Goal: Transaction & Acquisition: Purchase product/service

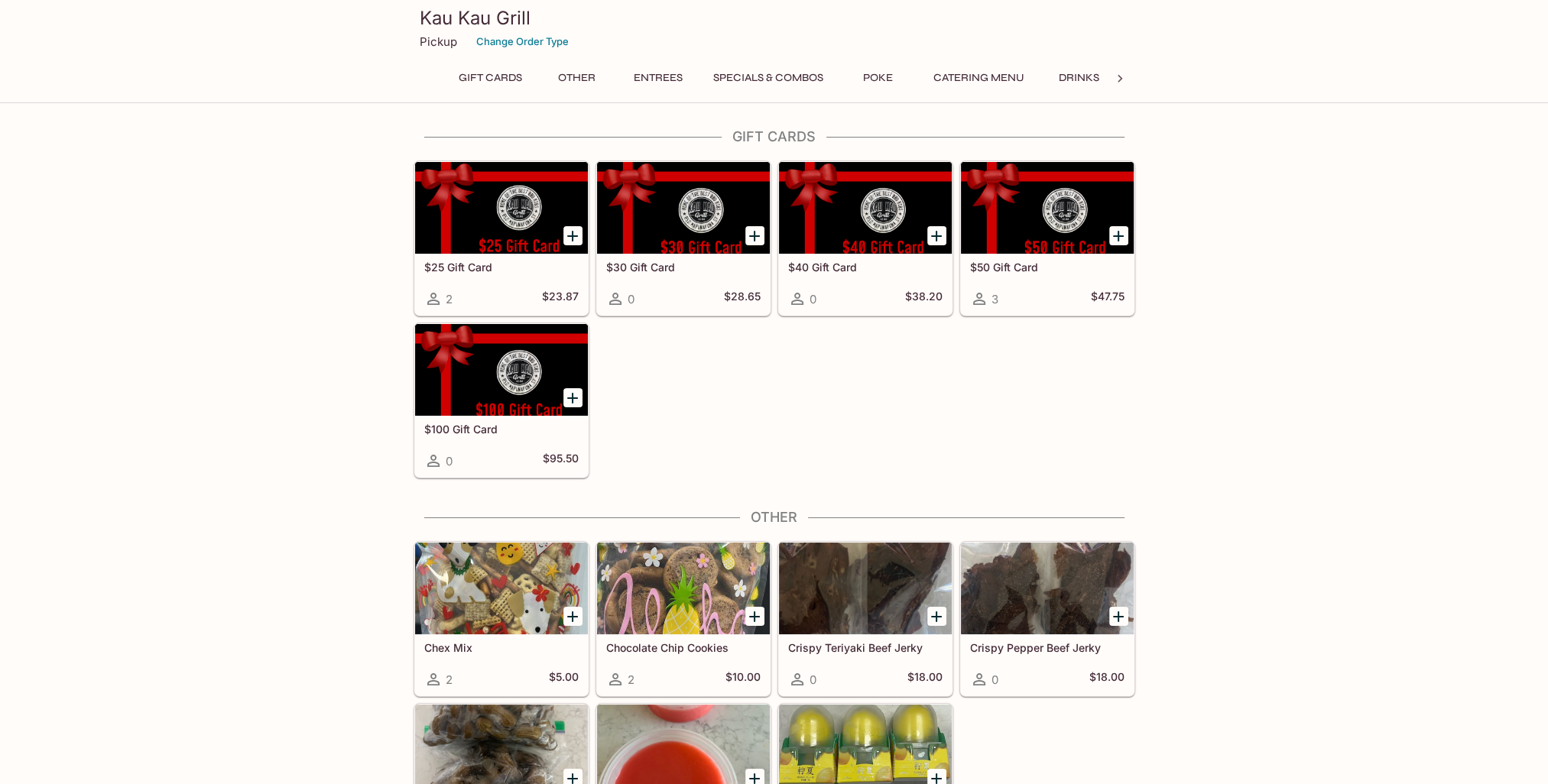
click at [660, 79] on button "Entrees" at bounding box center [658, 77] width 69 height 21
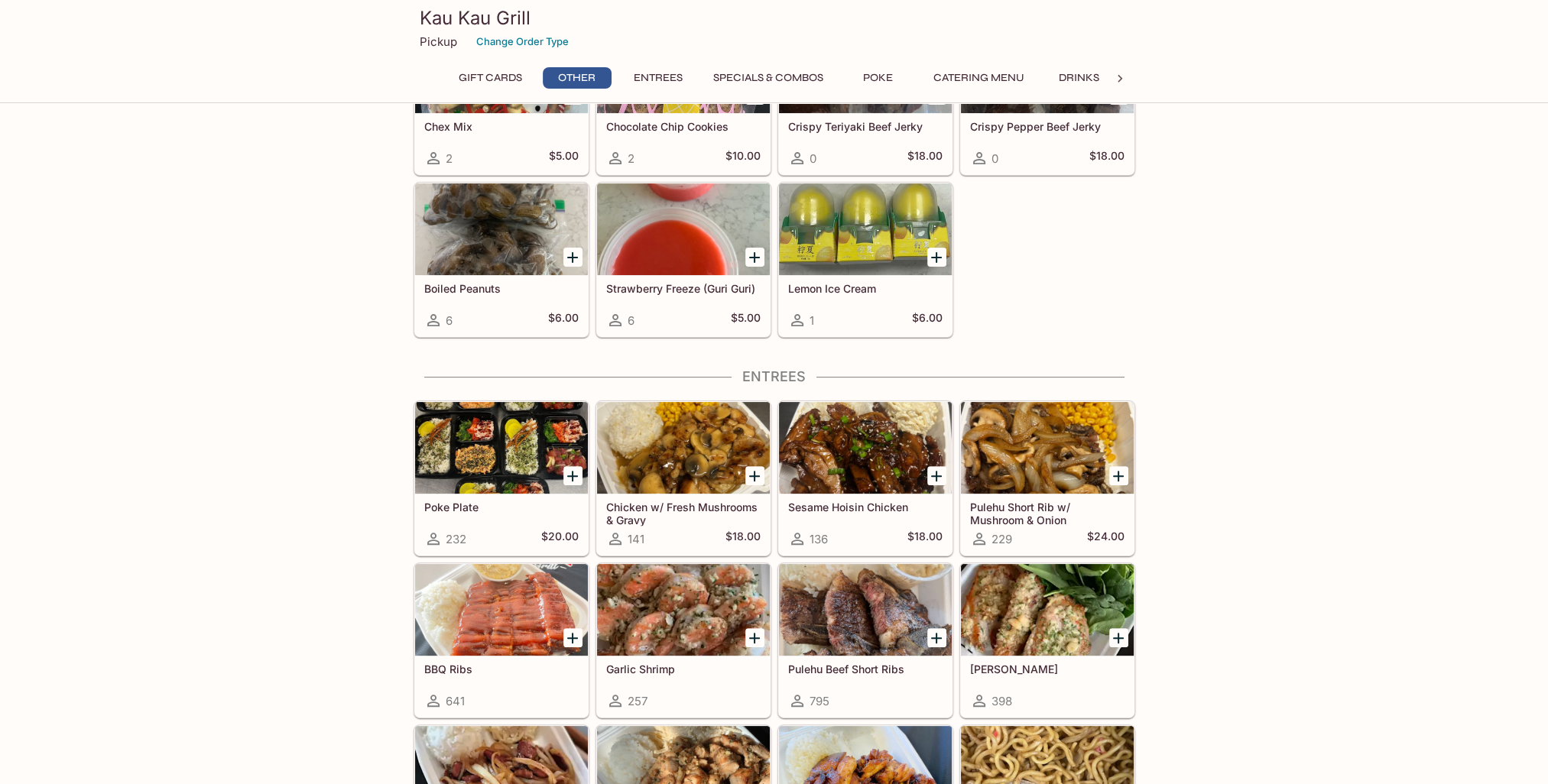
scroll to position [535, 0]
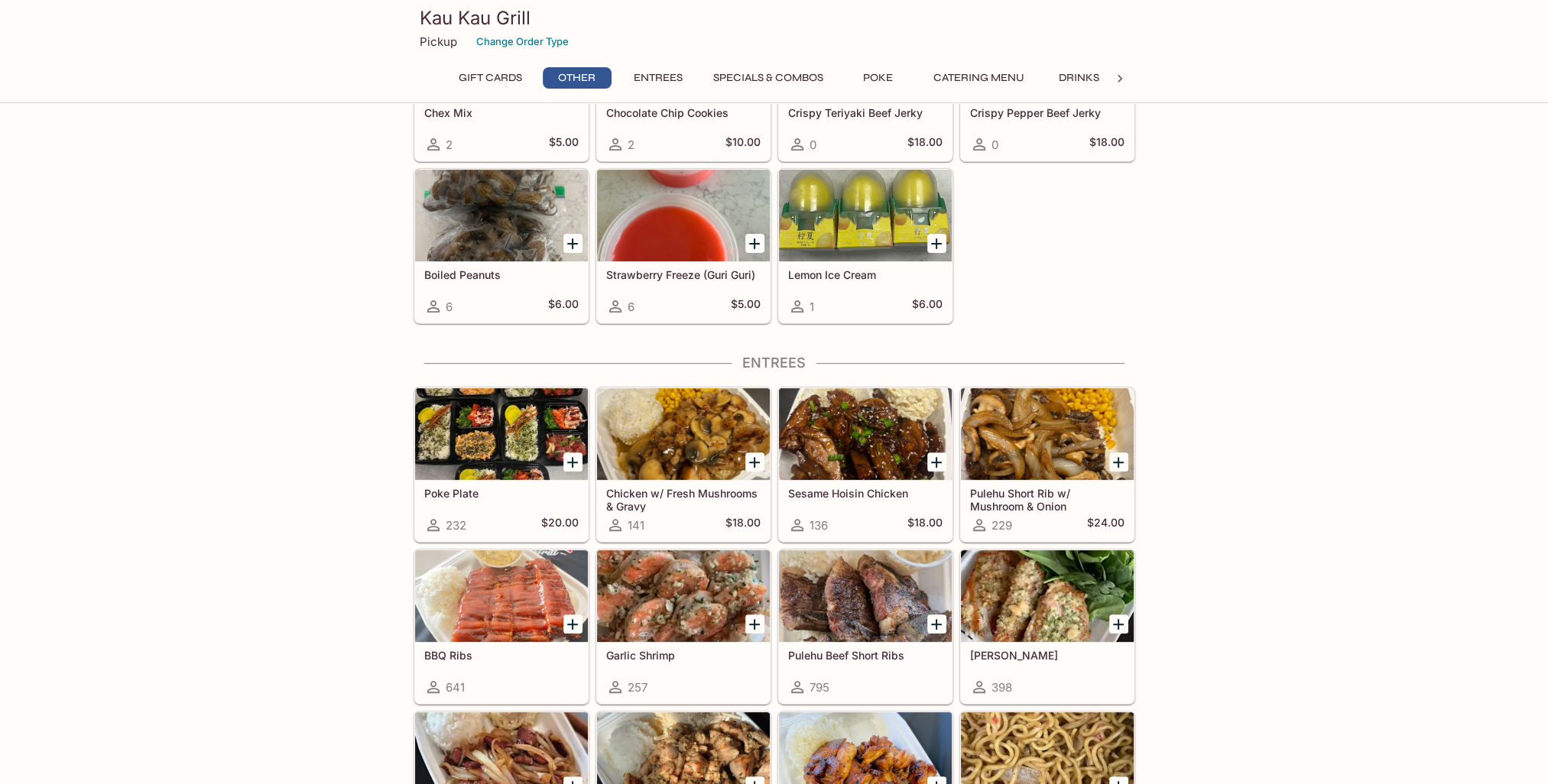
click at [675, 448] on div at bounding box center [683, 434] width 173 height 91
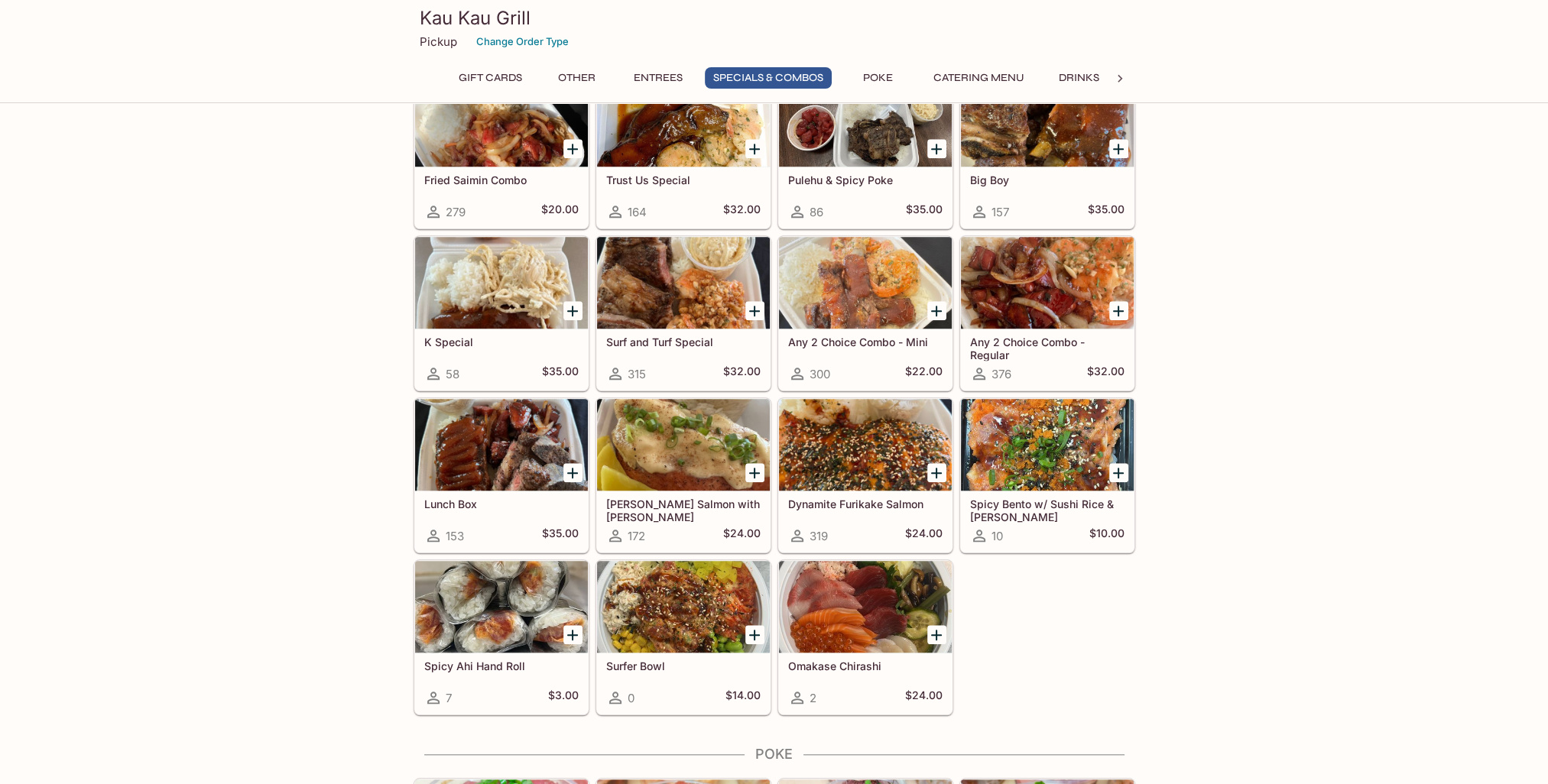
scroll to position [1700, 0]
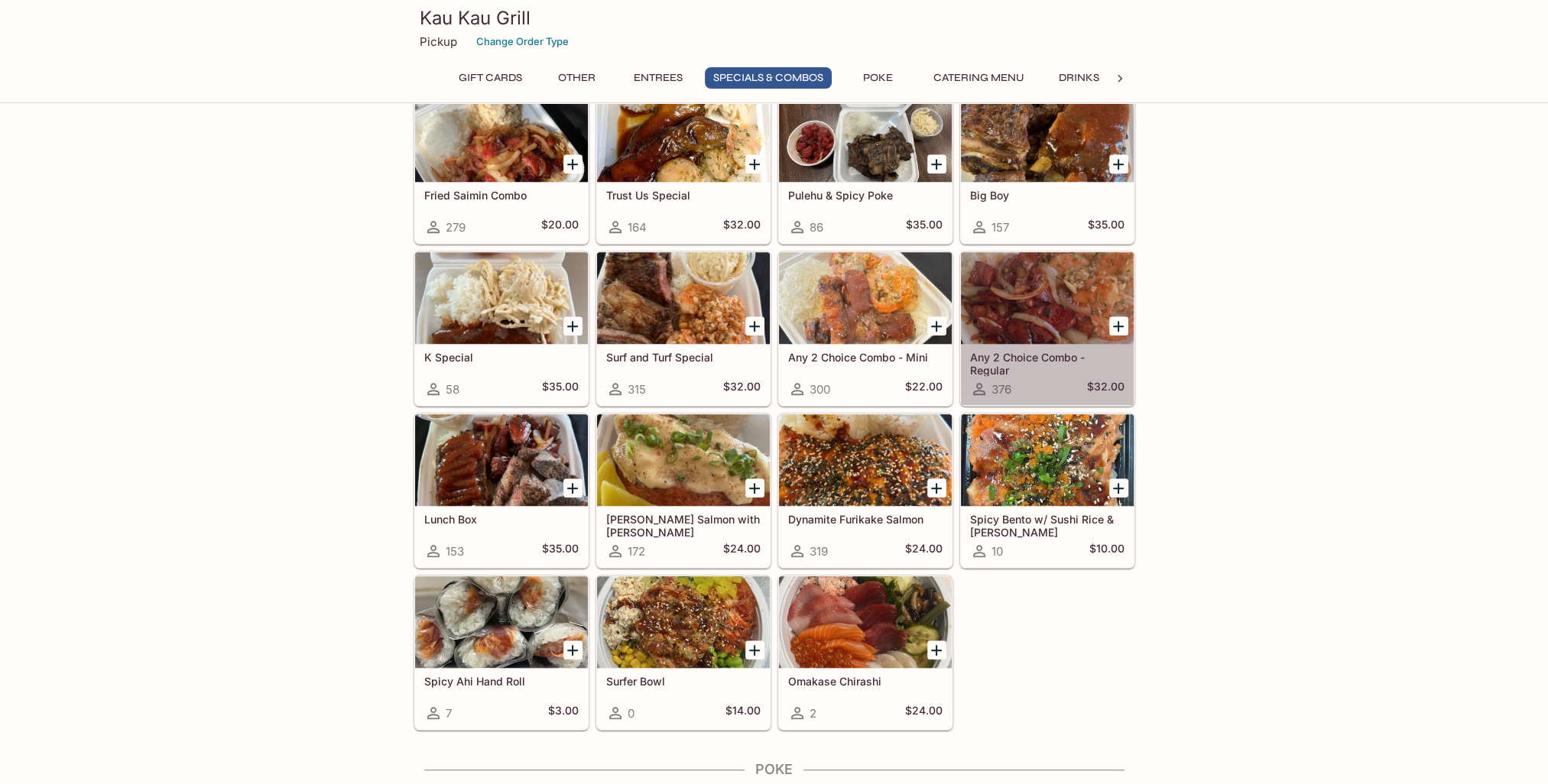
click at [1011, 290] on div at bounding box center [1047, 298] width 173 height 91
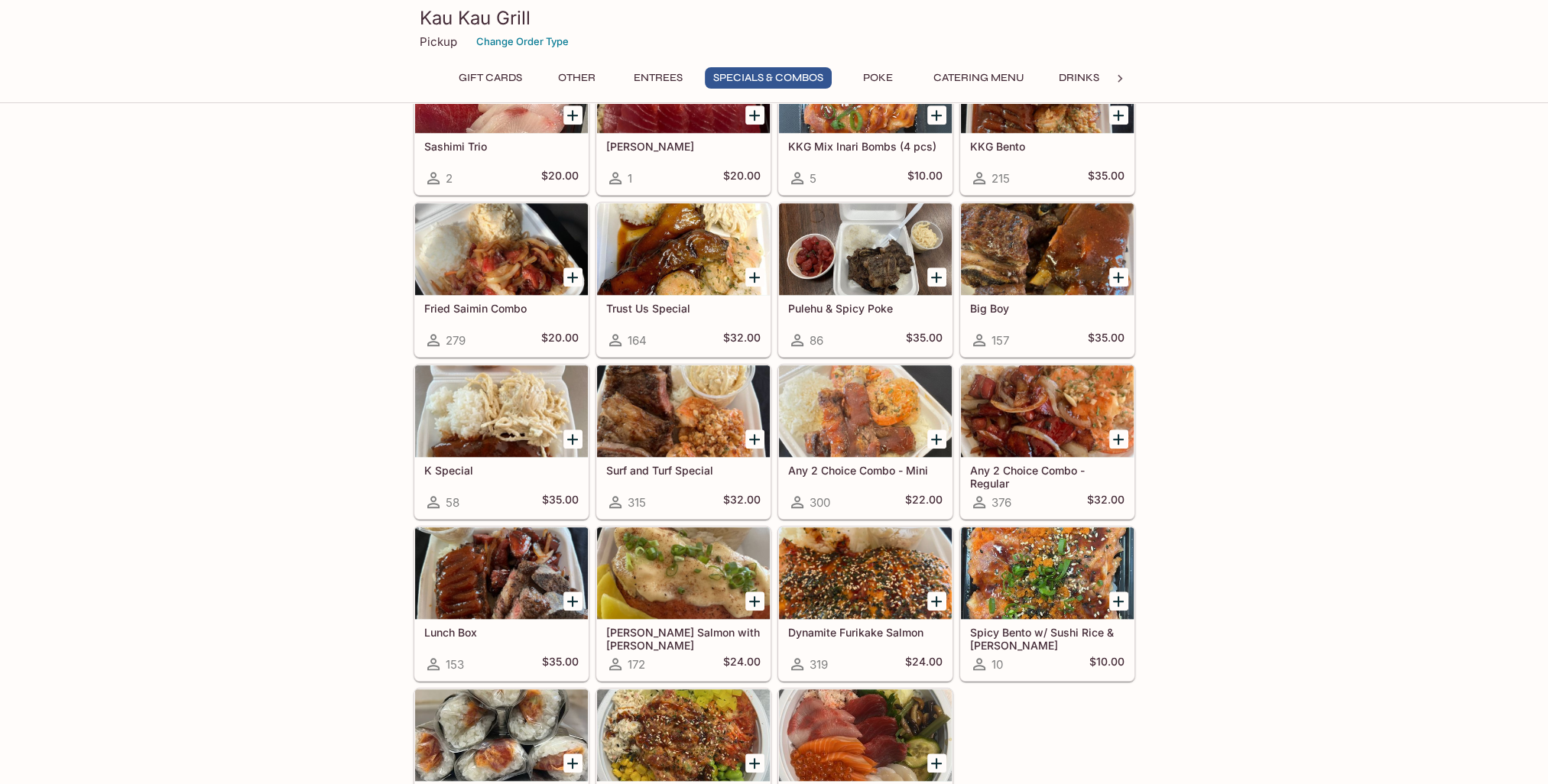
scroll to position [1623, 0]
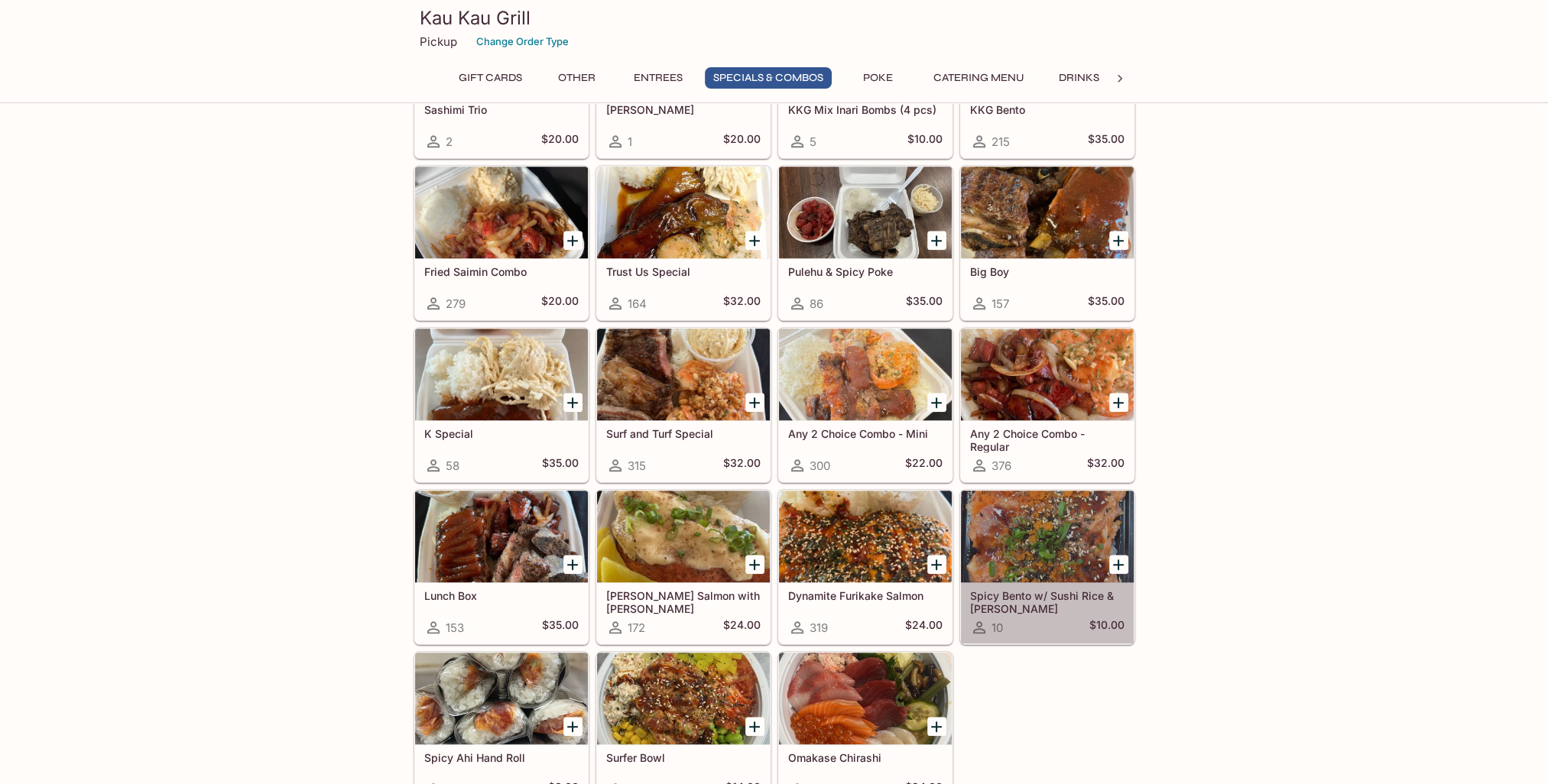
click at [1038, 515] on div at bounding box center [1047, 536] width 173 height 91
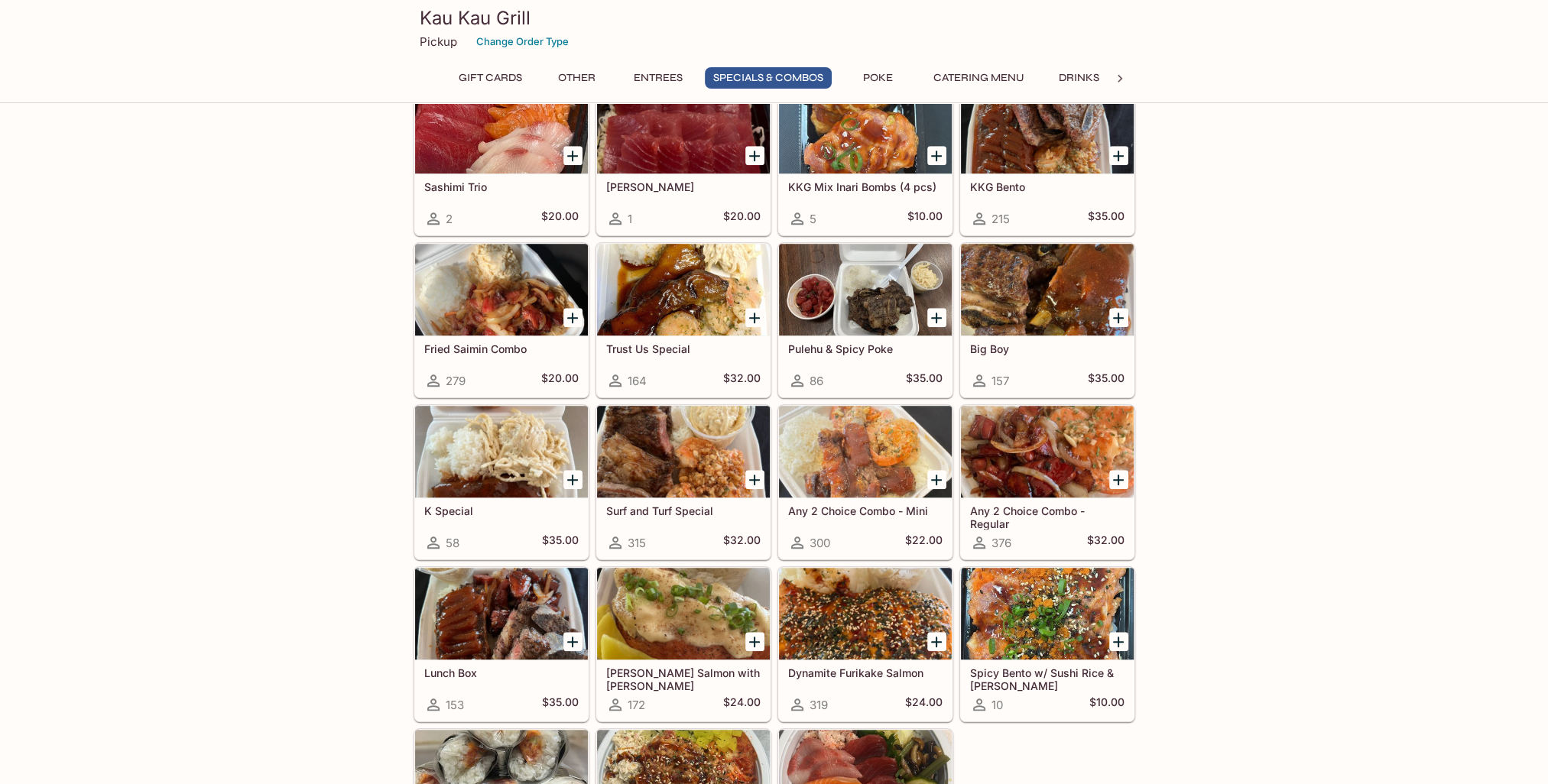
scroll to position [1547, 0]
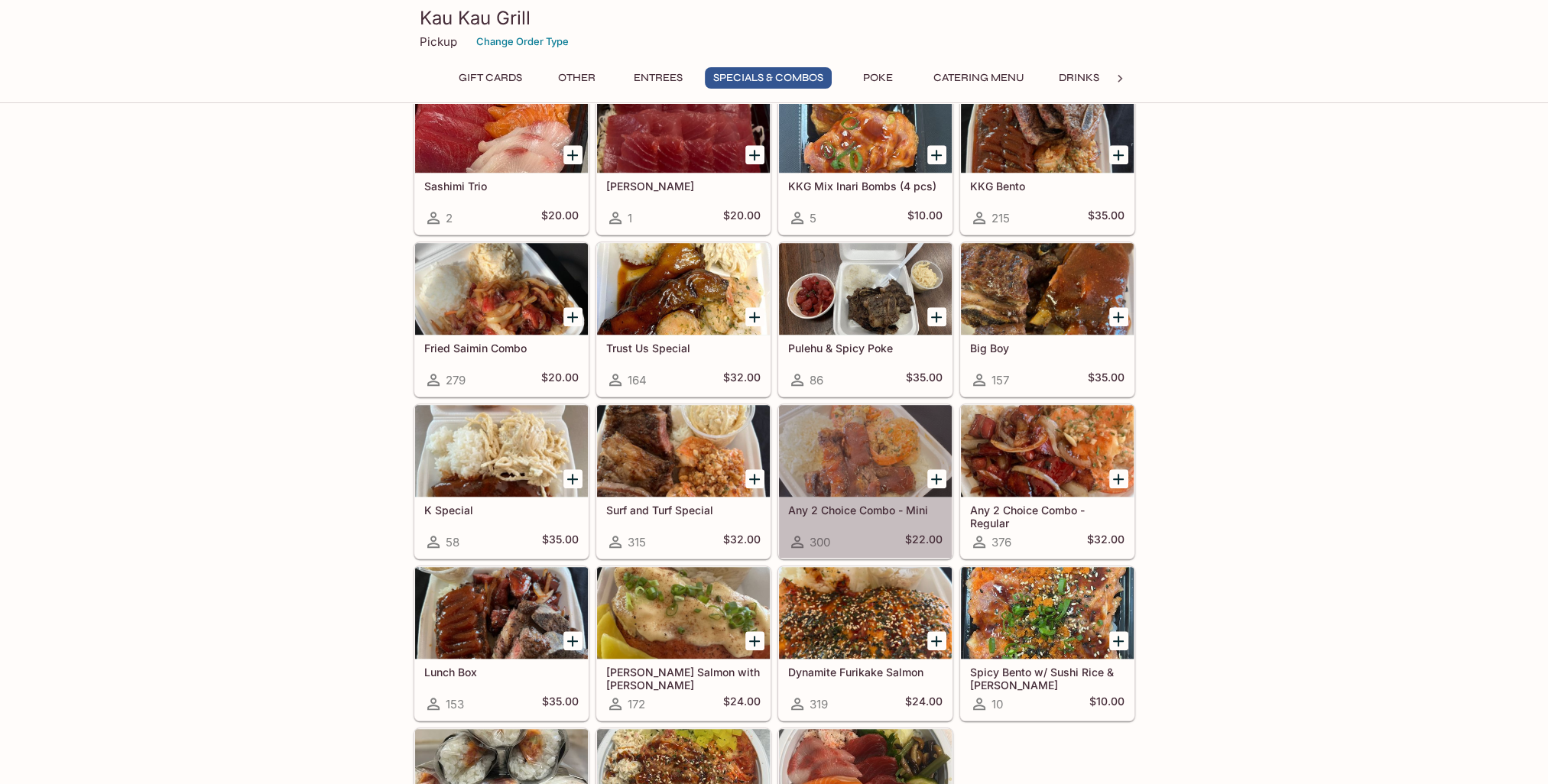
click at [835, 442] on div at bounding box center [865, 451] width 173 height 91
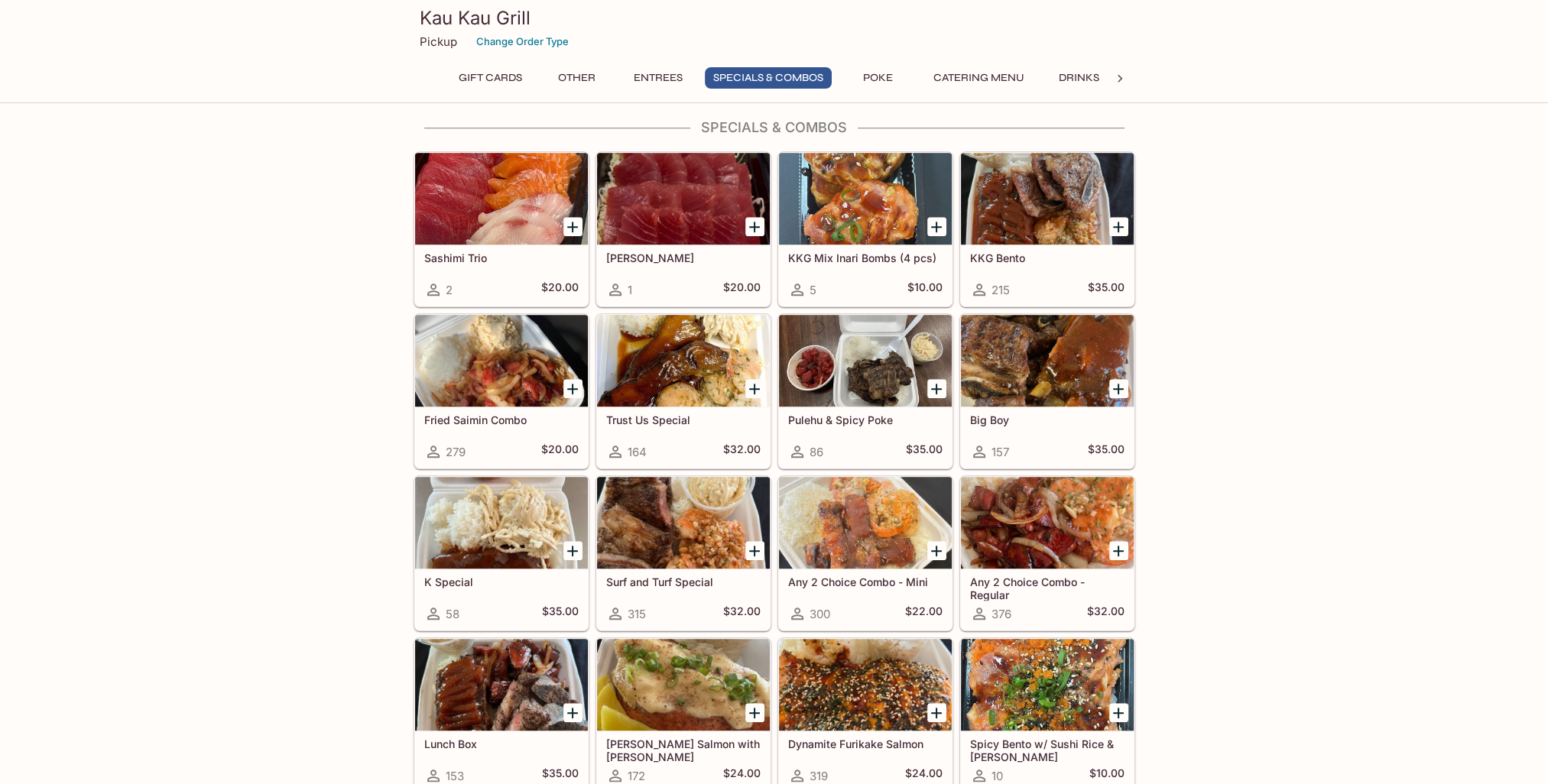
scroll to position [1547, 0]
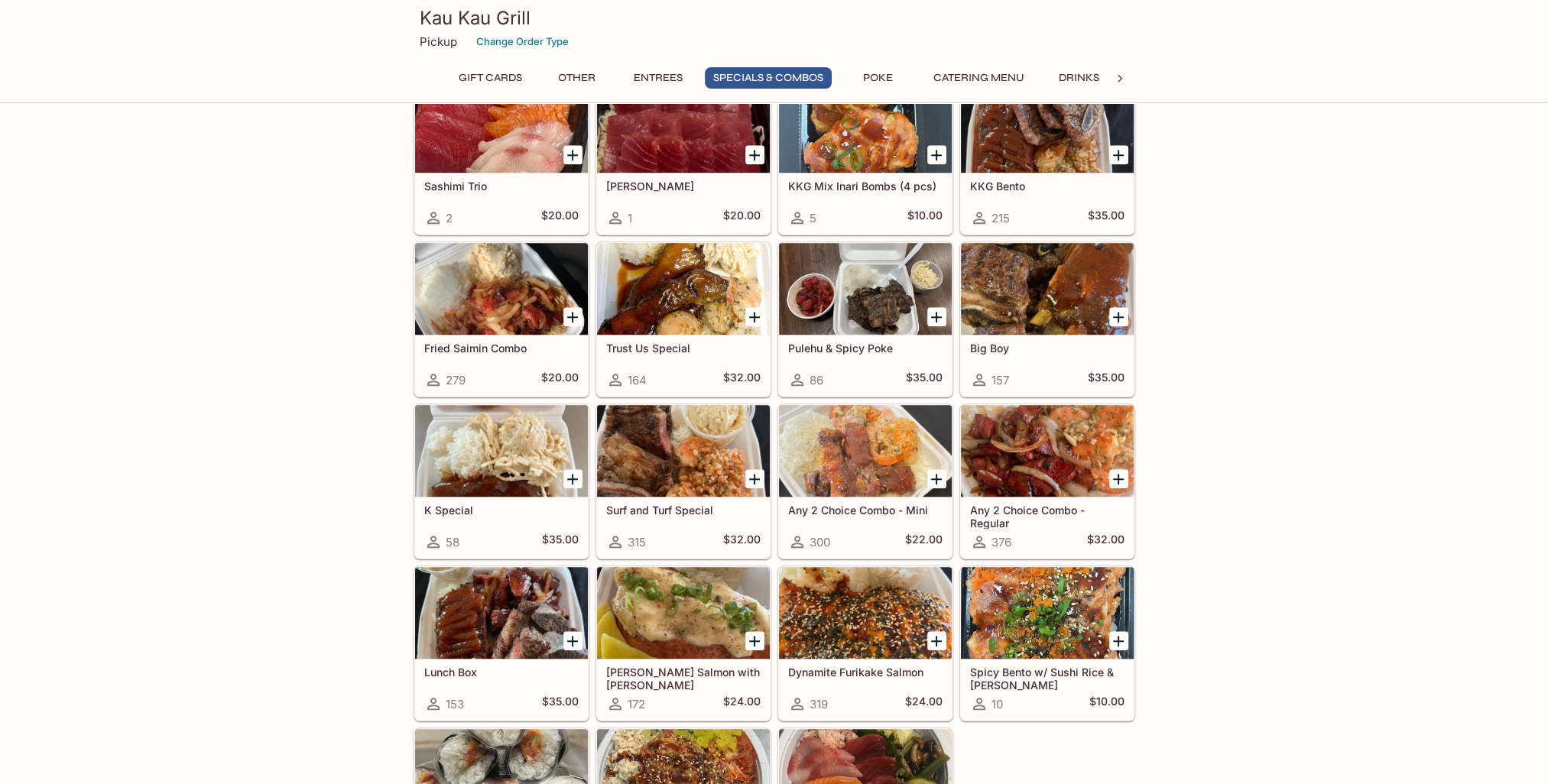
click at [860, 616] on div at bounding box center [865, 613] width 173 height 91
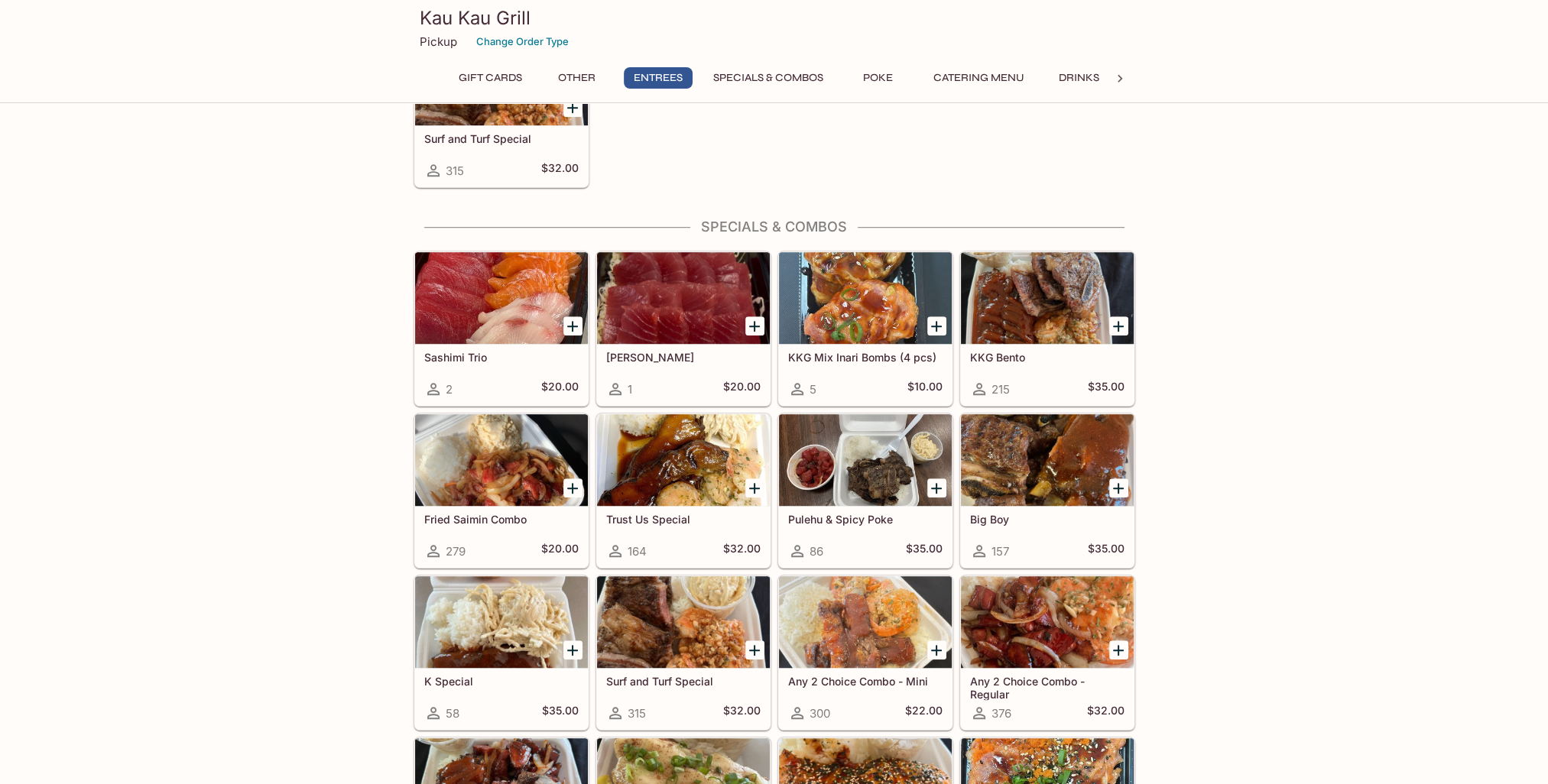
scroll to position [1757, 0]
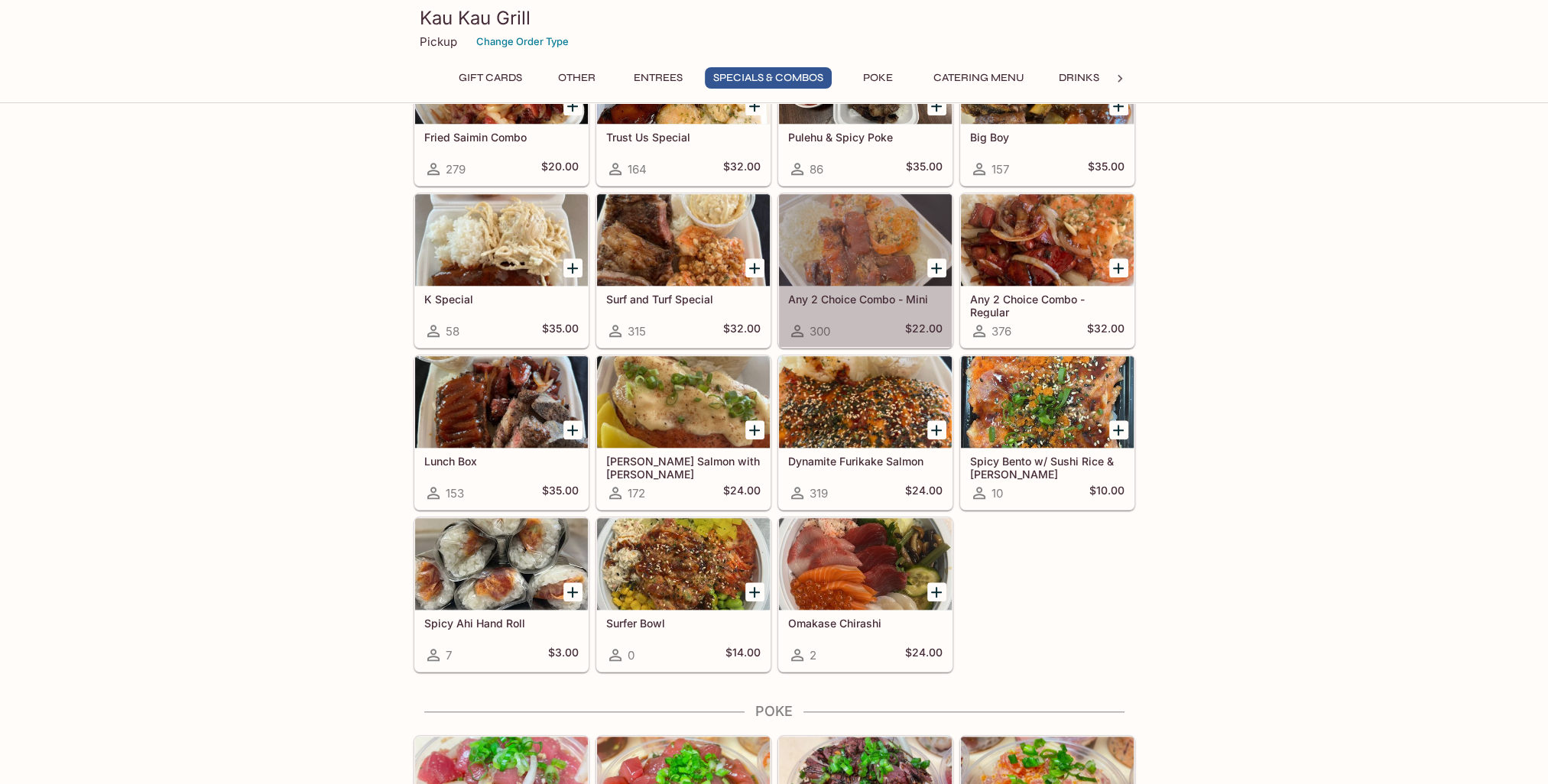
click at [851, 255] on div at bounding box center [865, 240] width 173 height 91
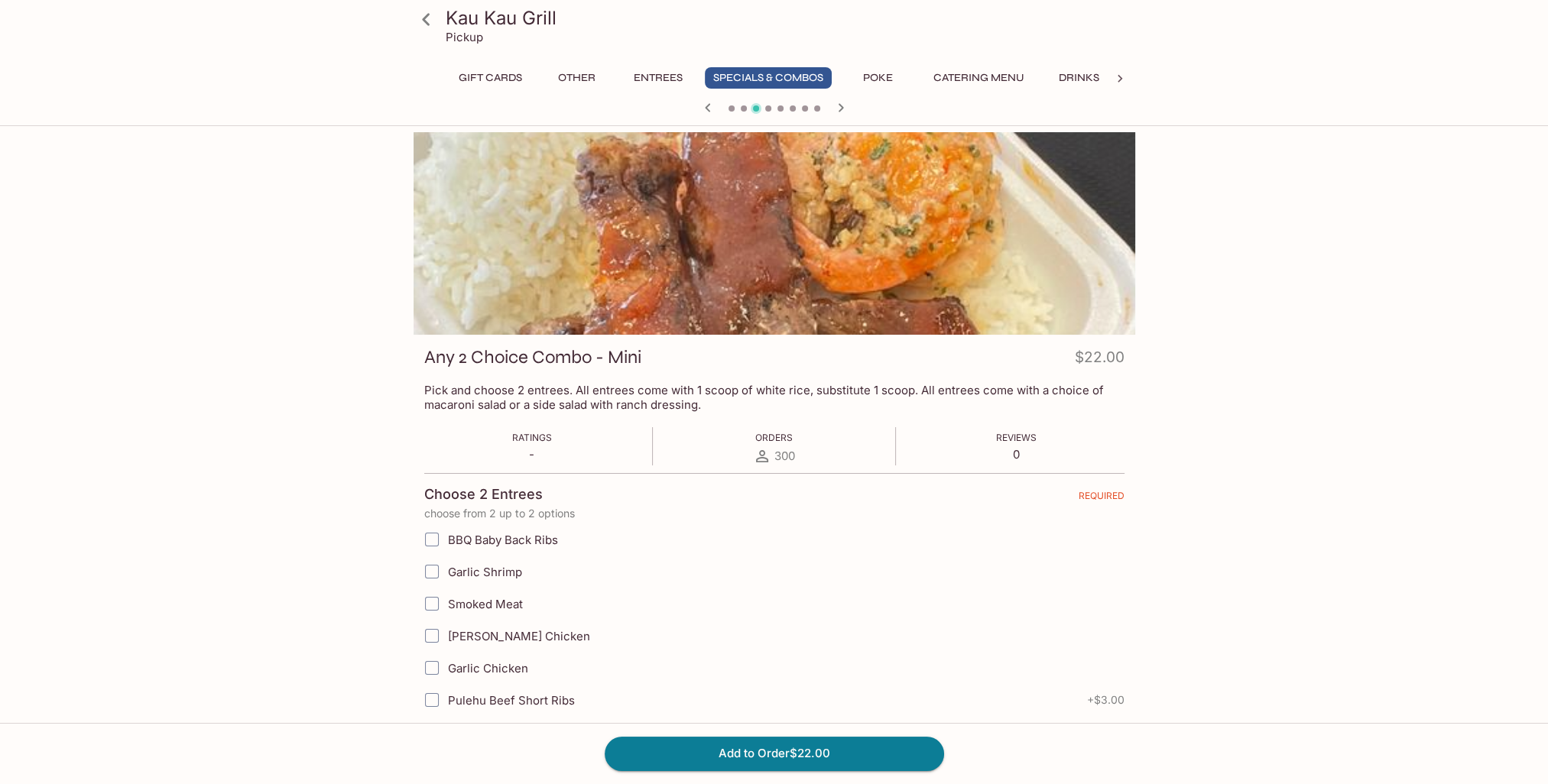
click at [434, 538] on input "BBQ Baby Back Ribs" at bounding box center [432, 539] width 31 height 31
checkbox input "true"
click at [431, 666] on input "Garlic Chicken" at bounding box center [432, 667] width 31 height 31
checkbox input "true"
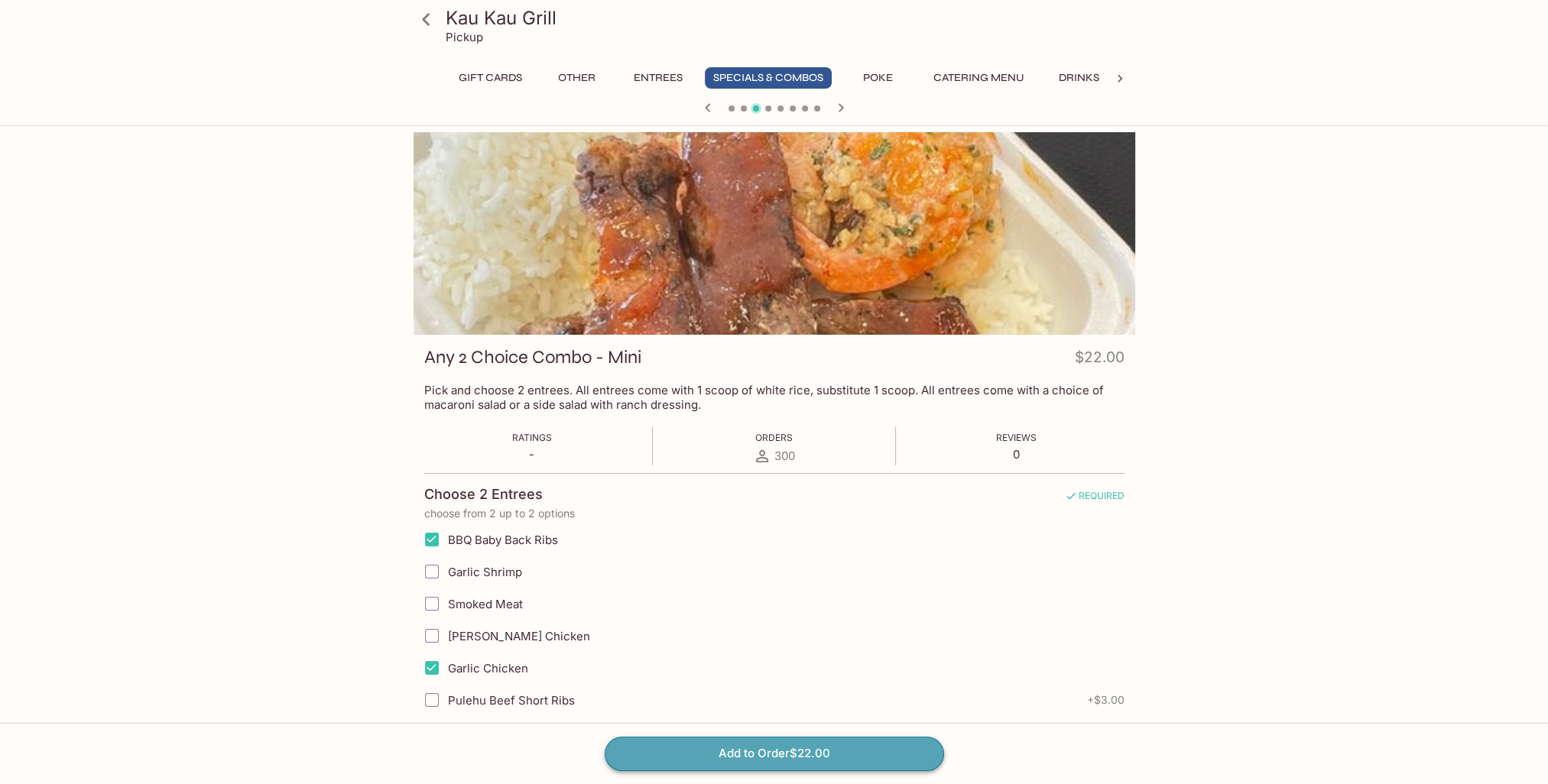
click at [772, 750] on button "Add to Order $22.00" at bounding box center [774, 753] width 339 height 34
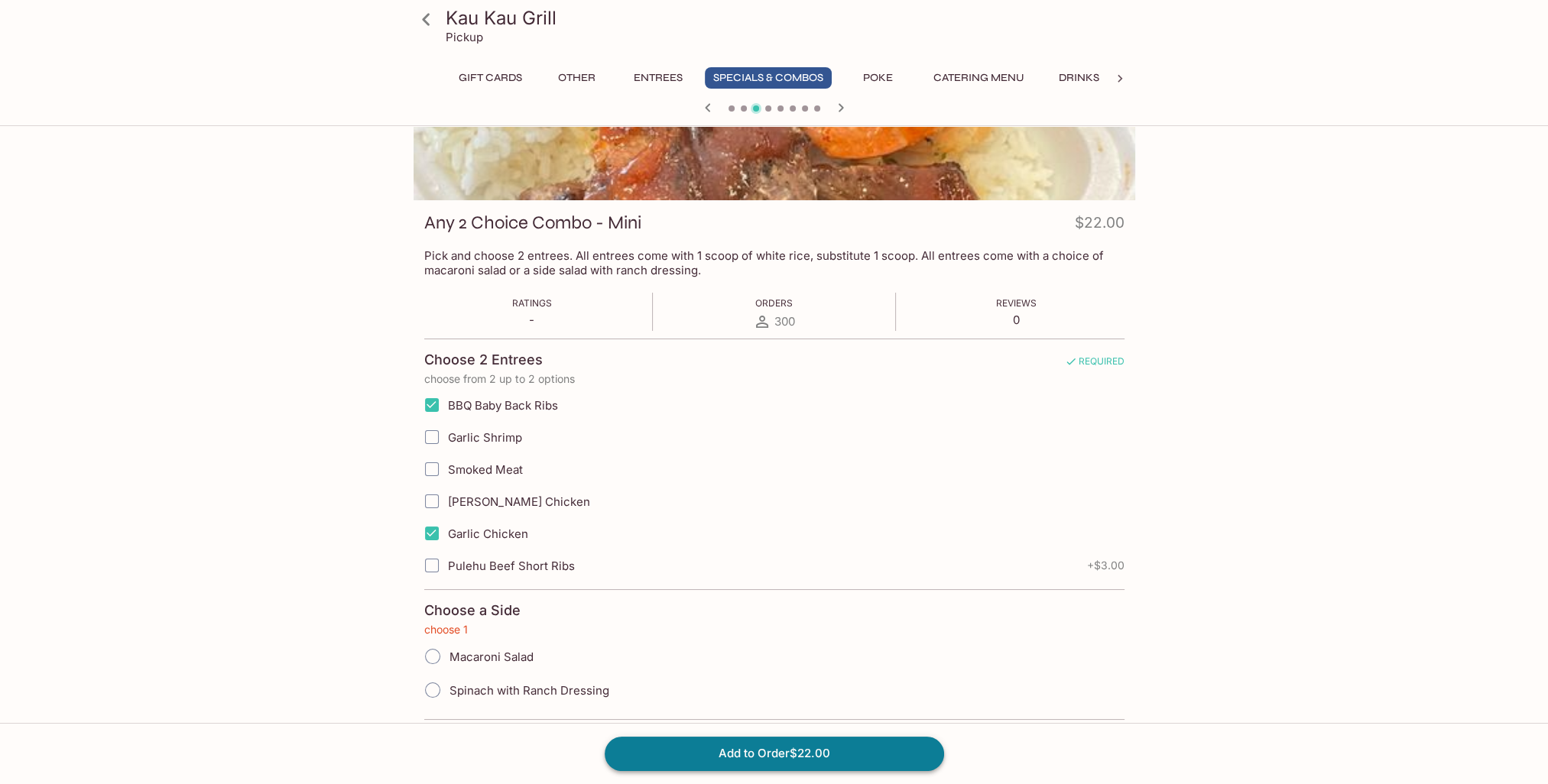
scroll to position [135, 0]
click at [430, 651] on input "Macaroni Salad" at bounding box center [432, 655] width 32 height 32
radio input "true"
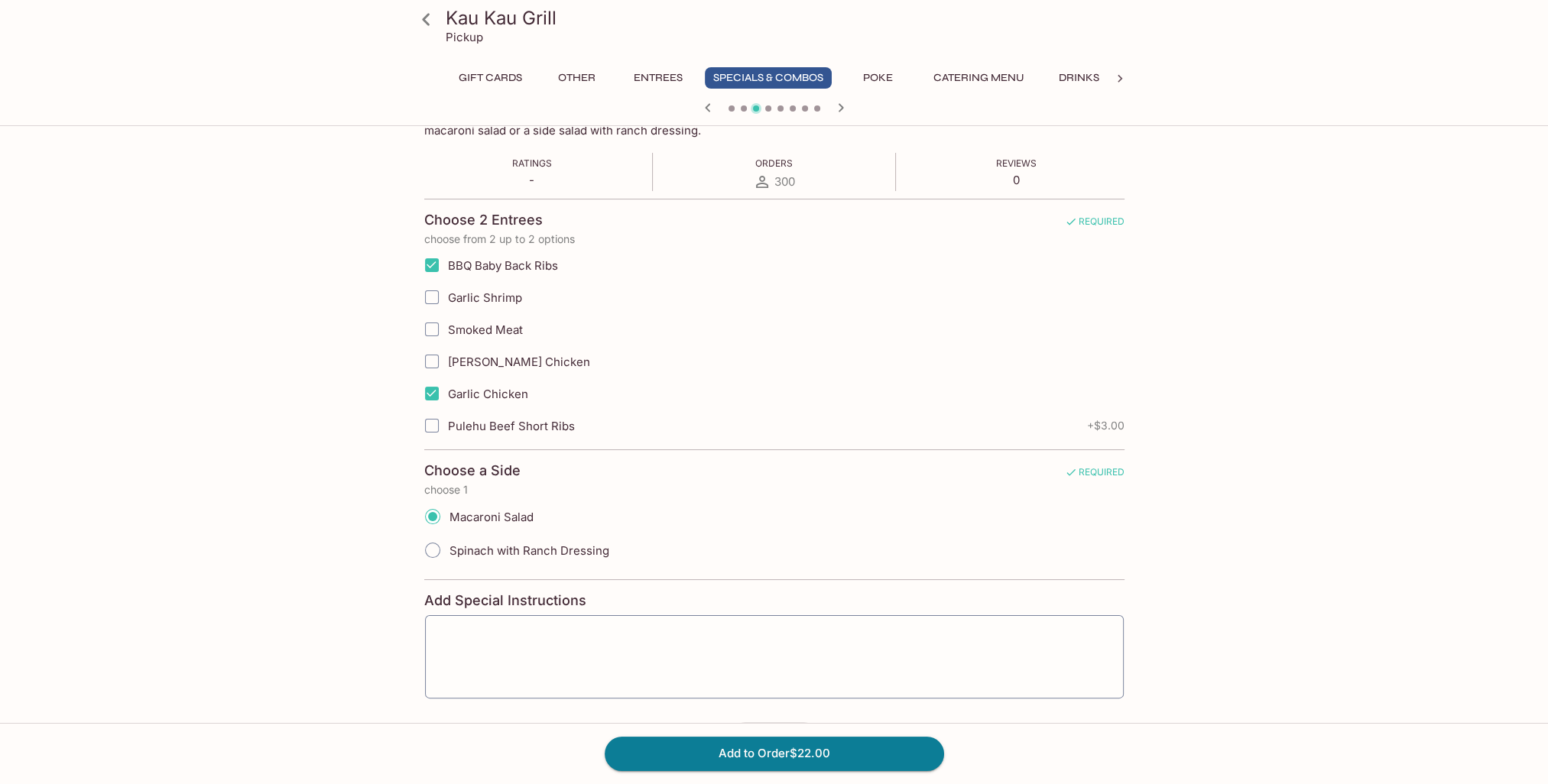
scroll to position [360, 0]
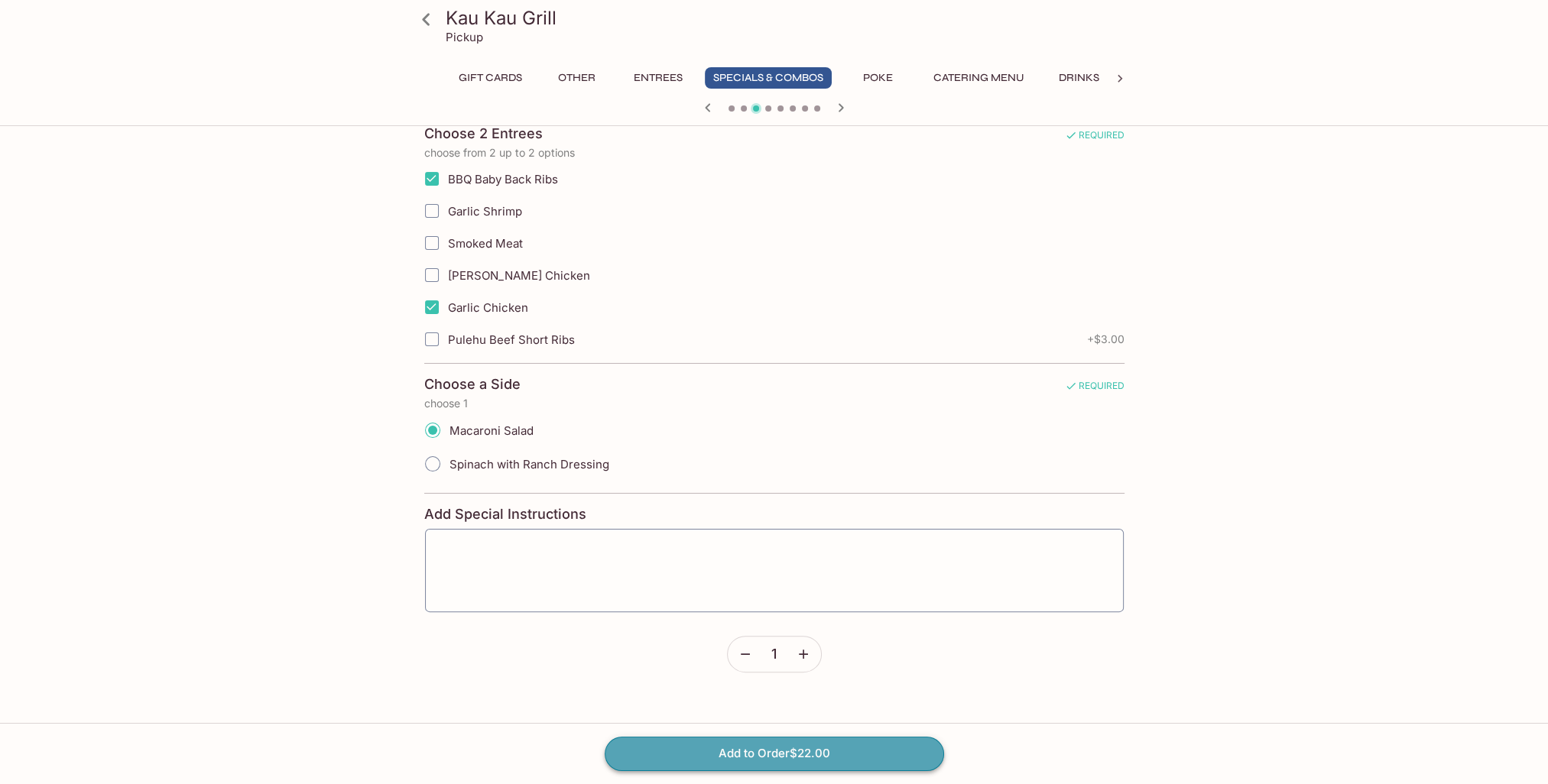
click at [757, 750] on button "Add to Order $22.00" at bounding box center [774, 753] width 339 height 34
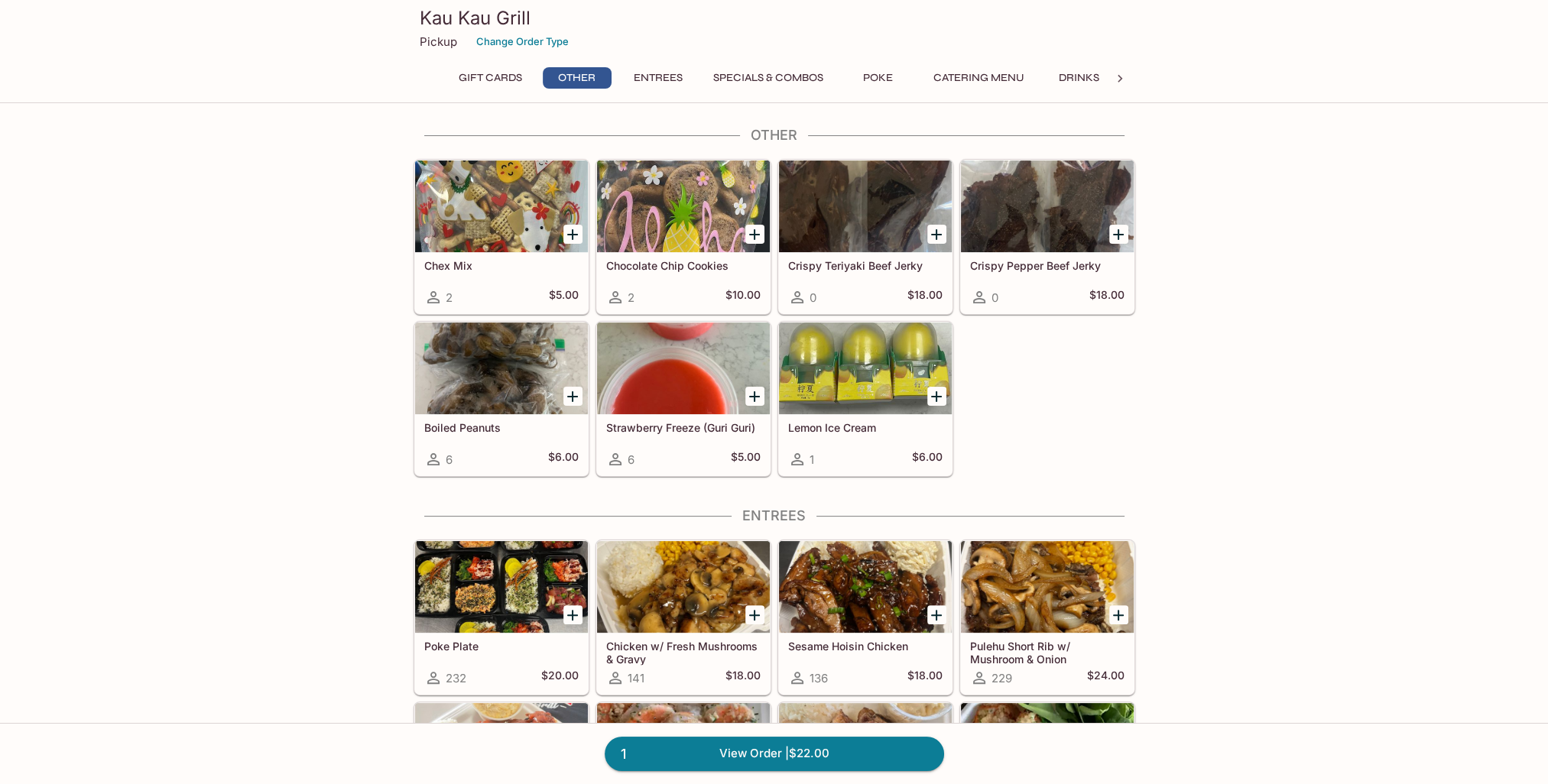
scroll to position [688, 0]
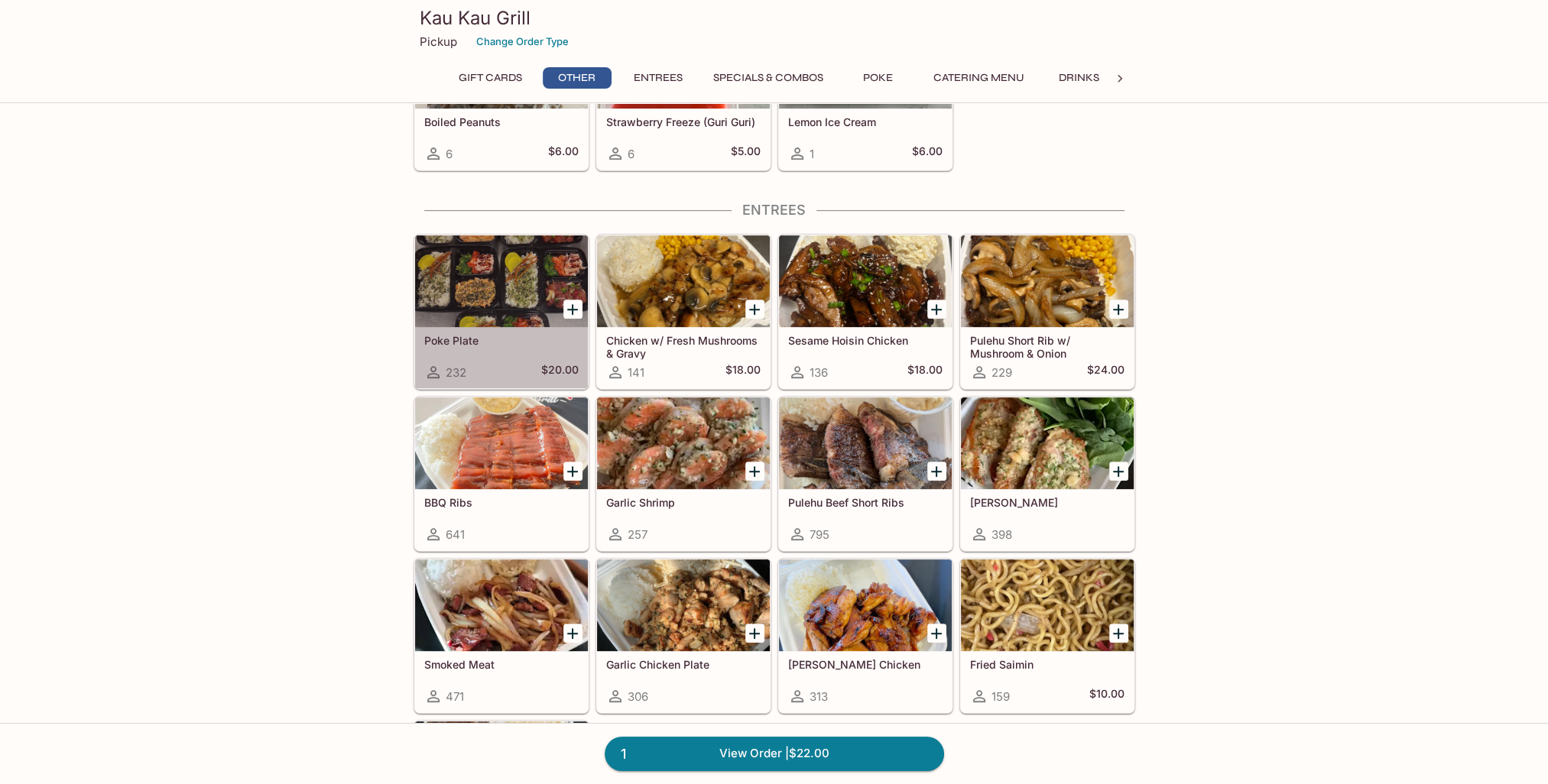
click at [483, 319] on div at bounding box center [501, 281] width 173 height 91
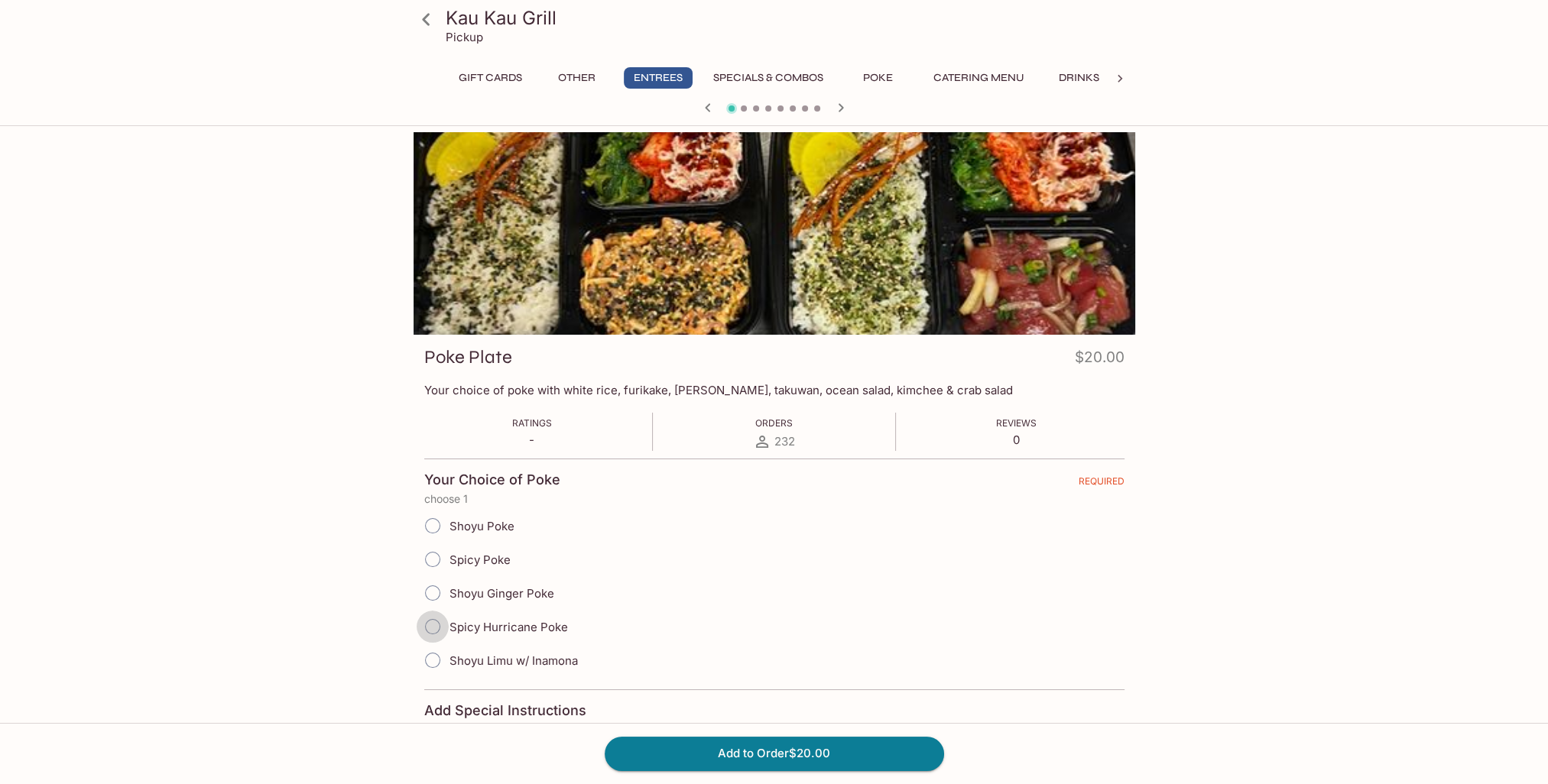
click at [429, 626] on input "Spicy Hurricane Poke" at bounding box center [432, 626] width 32 height 32
radio input "true"
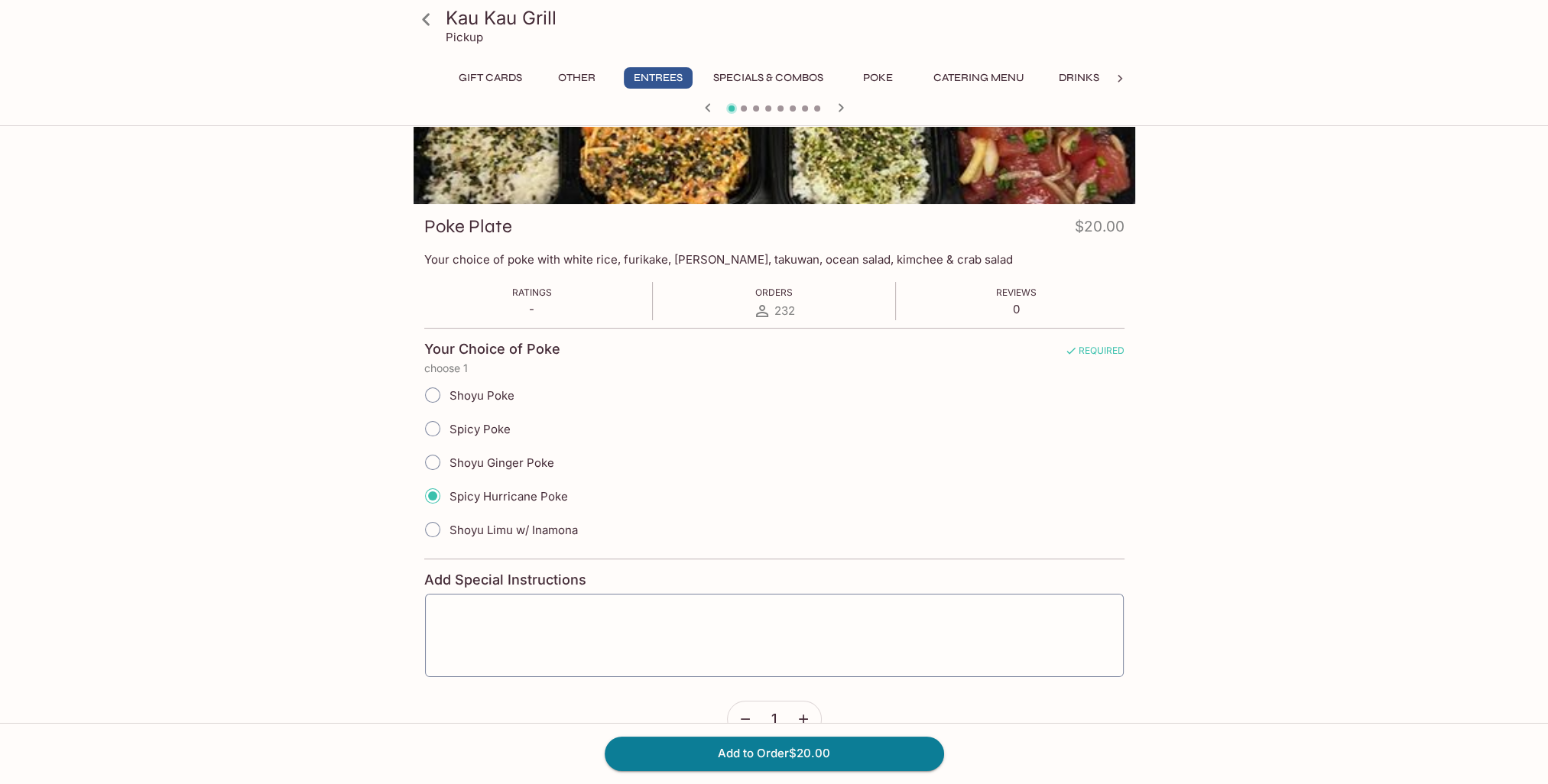
scroll to position [153, 0]
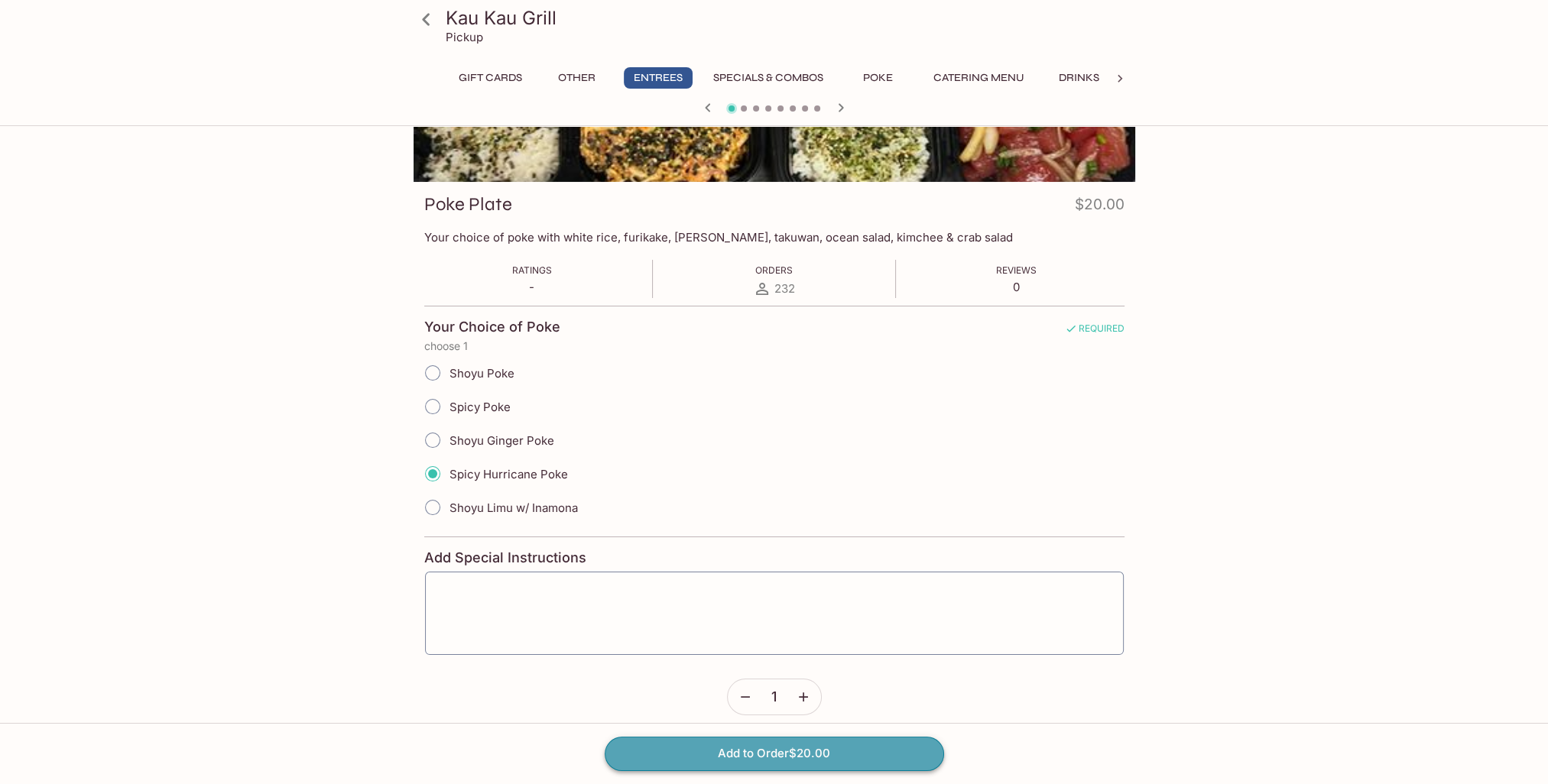
click at [778, 751] on button "Add to Order $20.00" at bounding box center [774, 753] width 339 height 34
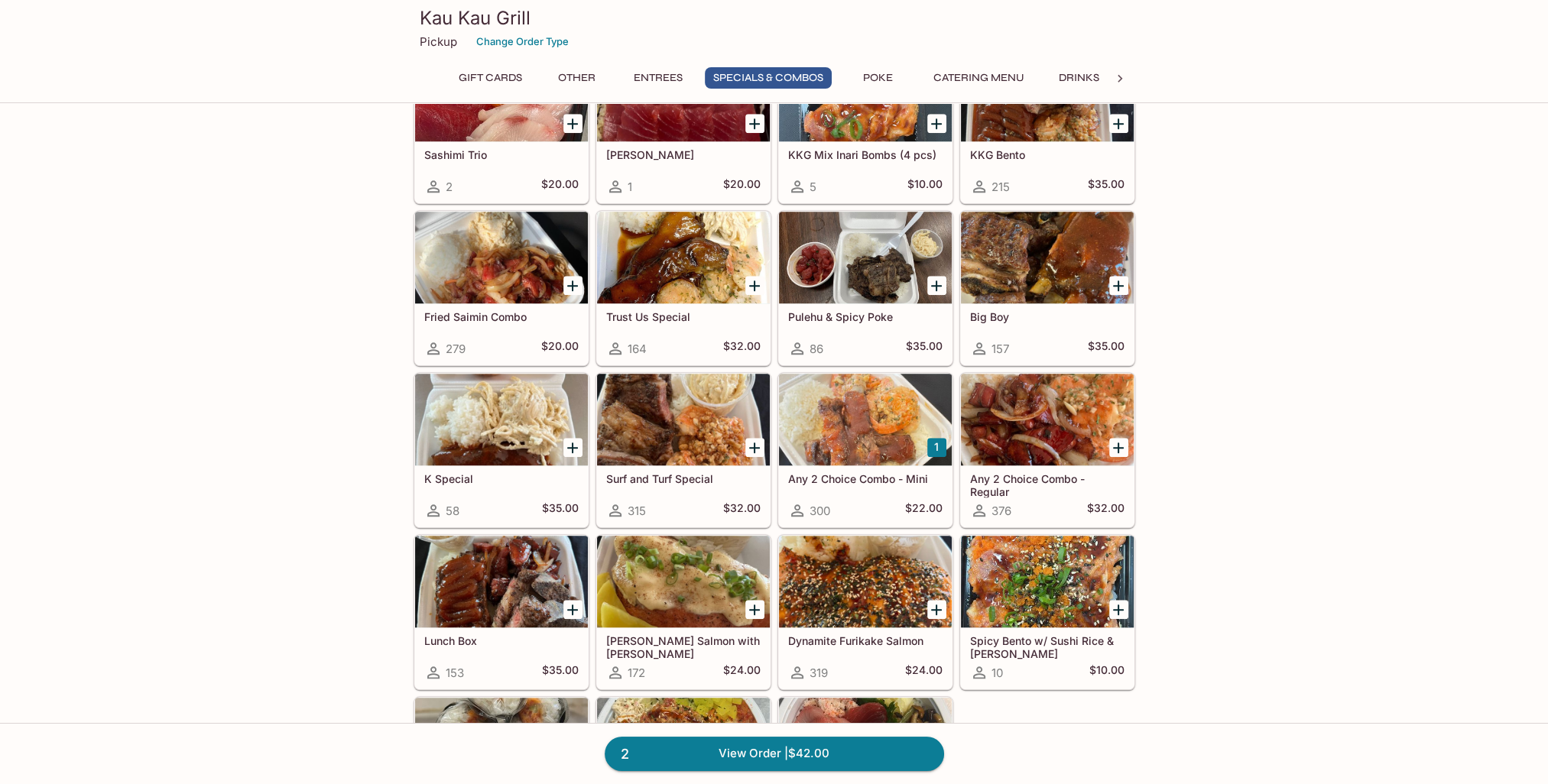
scroll to position [1605, 0]
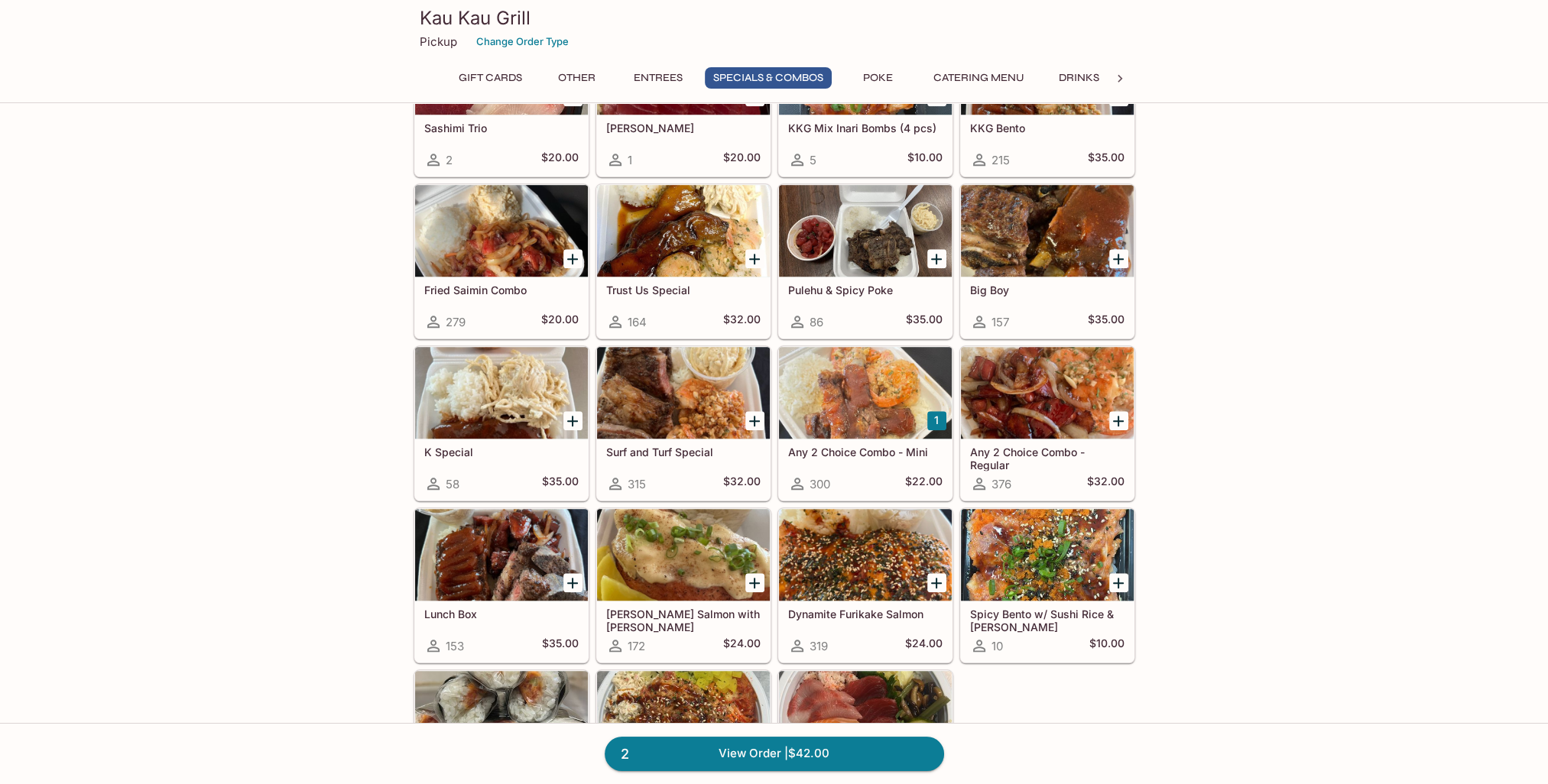
click at [835, 577] on div at bounding box center [865, 554] width 173 height 91
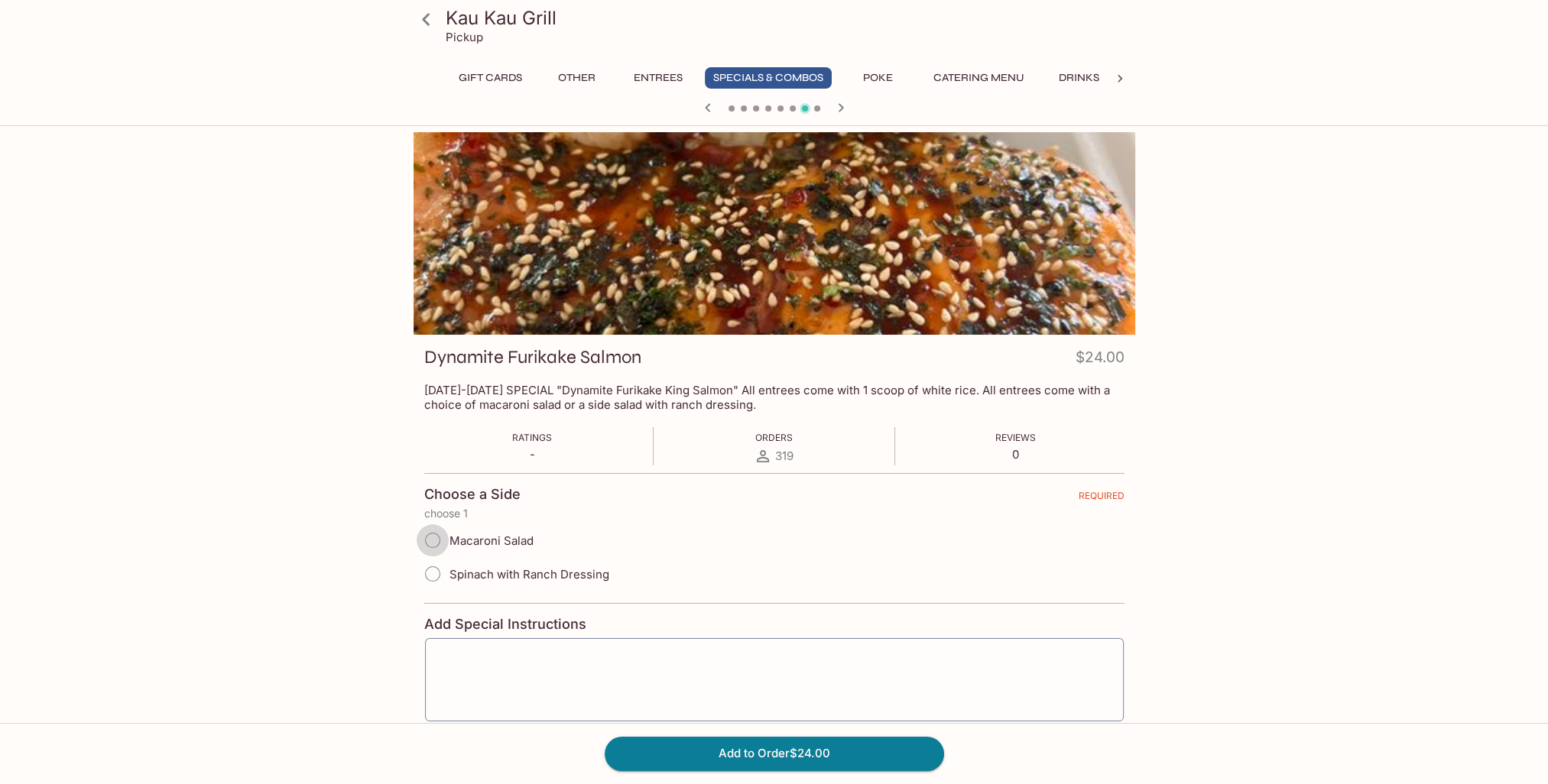
click at [431, 540] on input "Macaroni Salad" at bounding box center [432, 540] width 32 height 32
radio input "true"
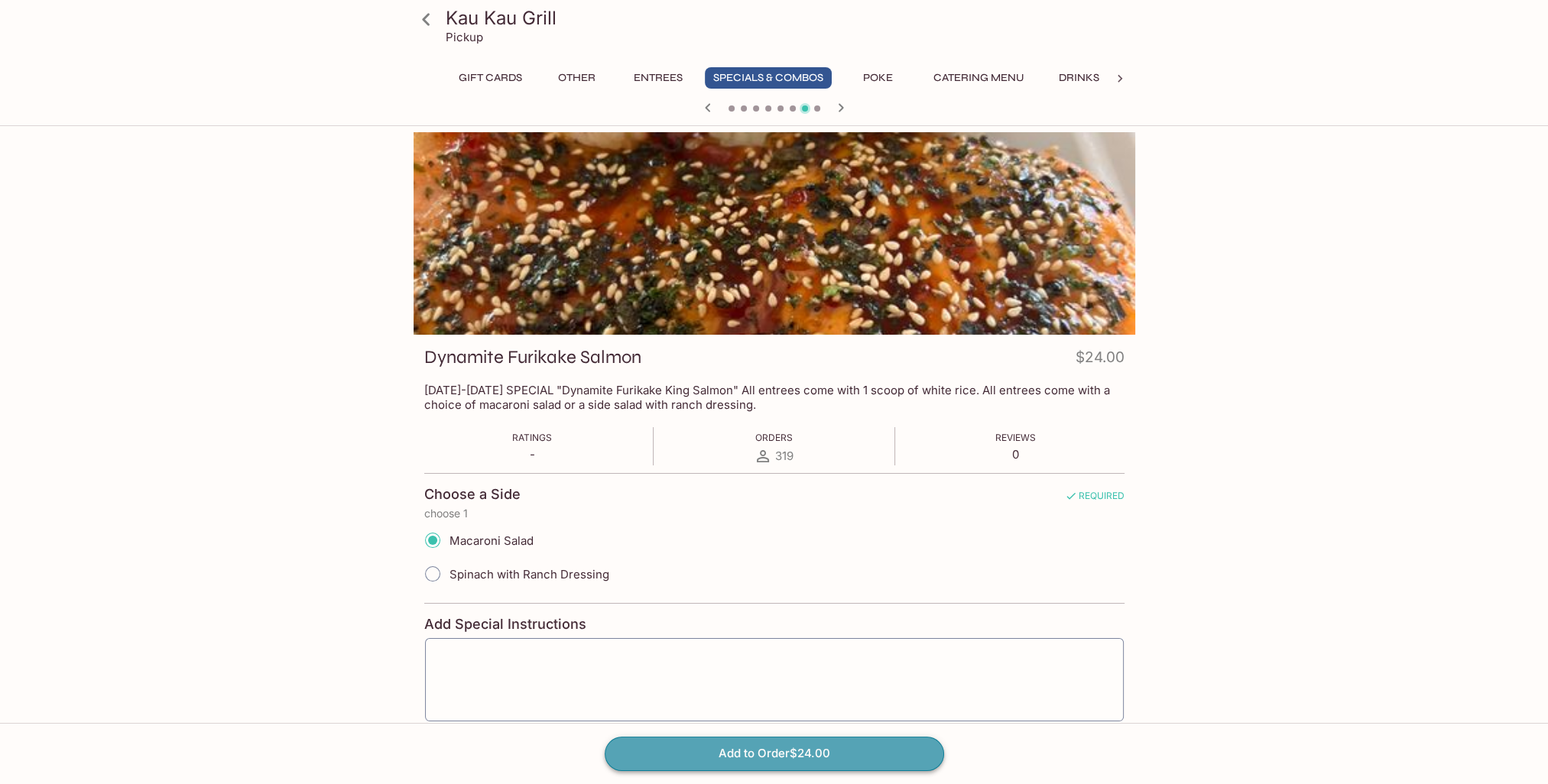
click at [765, 756] on button "Add to Order $24.00" at bounding box center [774, 753] width 339 height 34
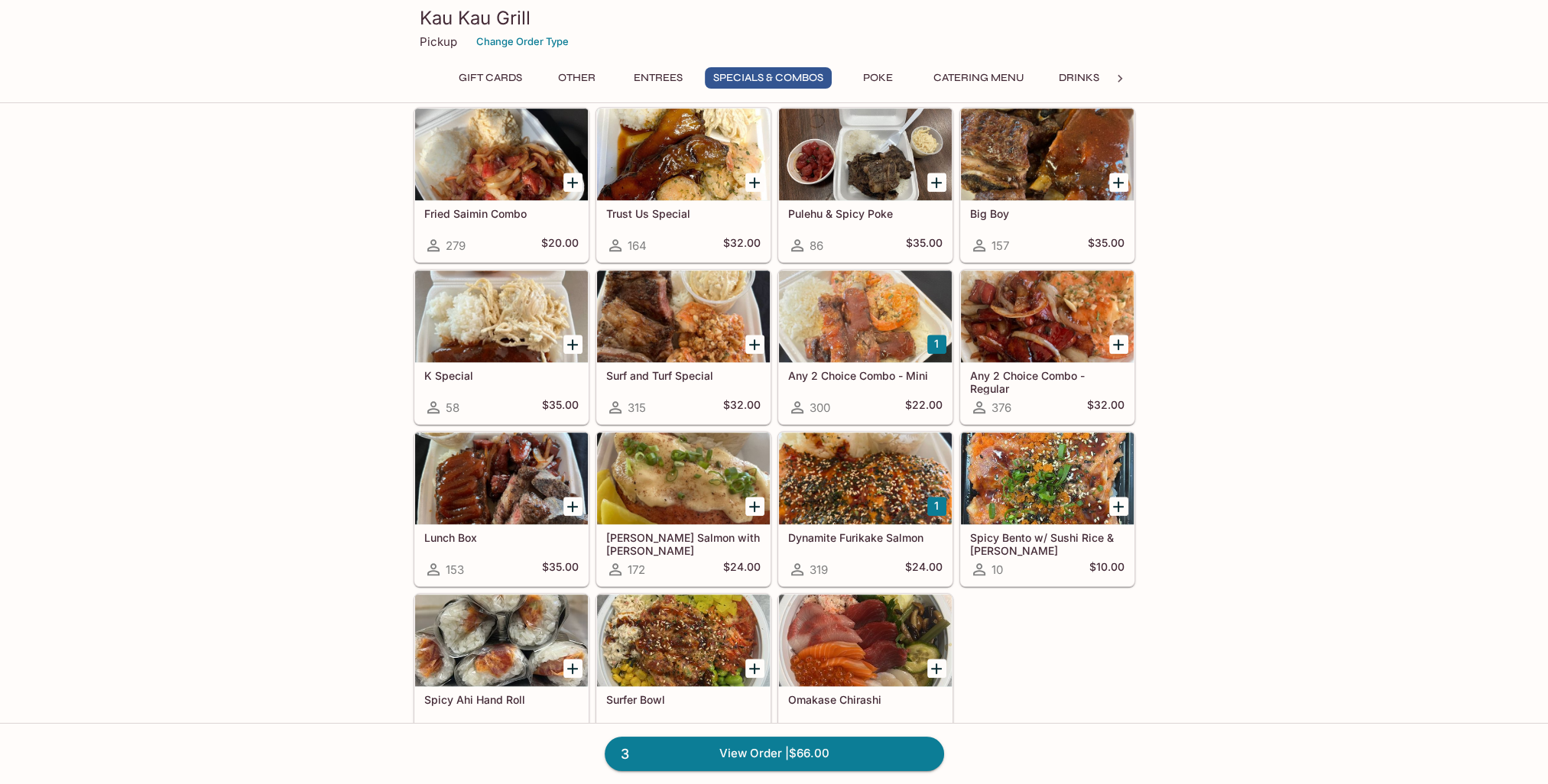
scroll to position [1757, 0]
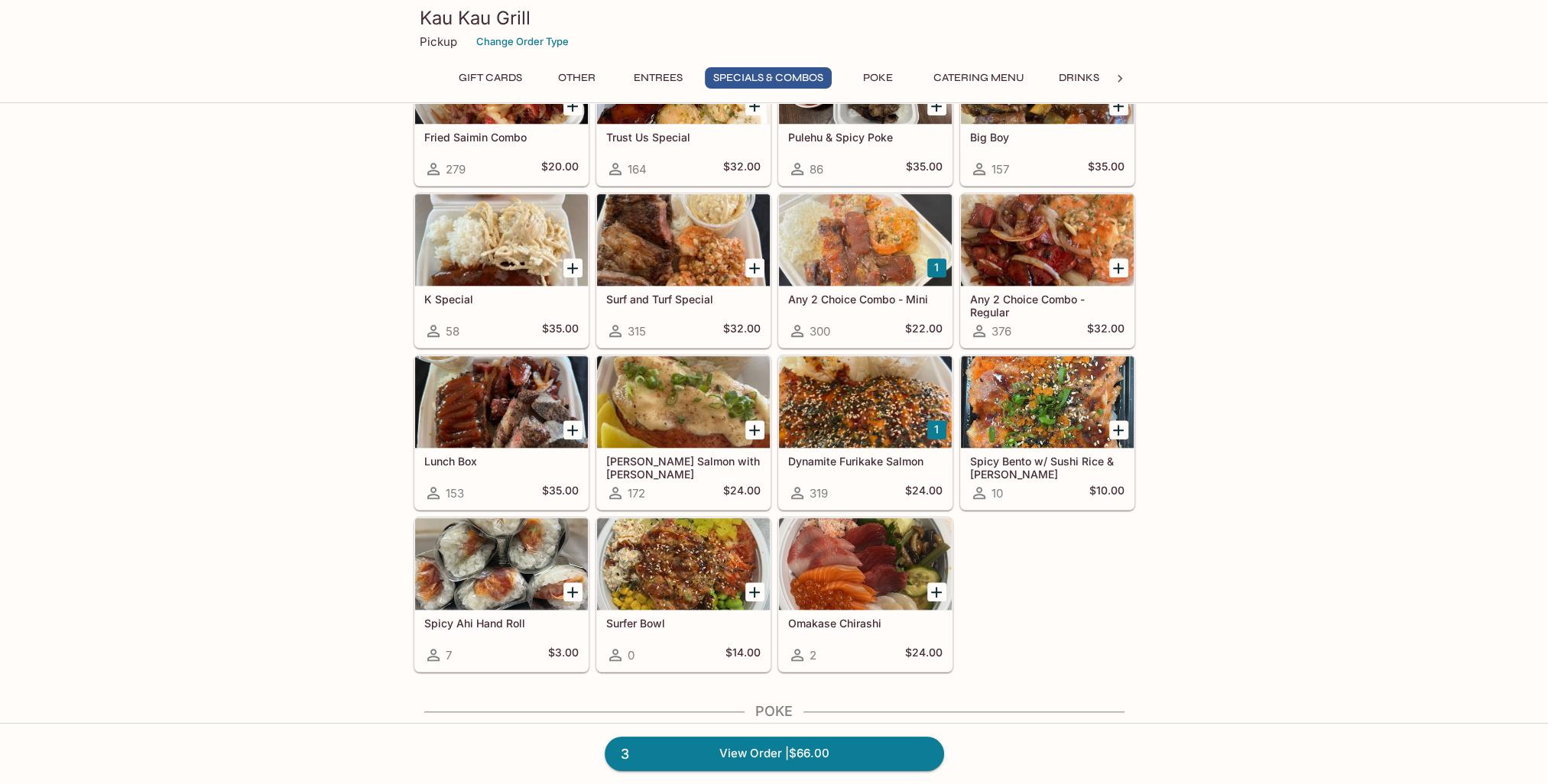
click at [1037, 416] on div at bounding box center [1047, 402] width 173 height 91
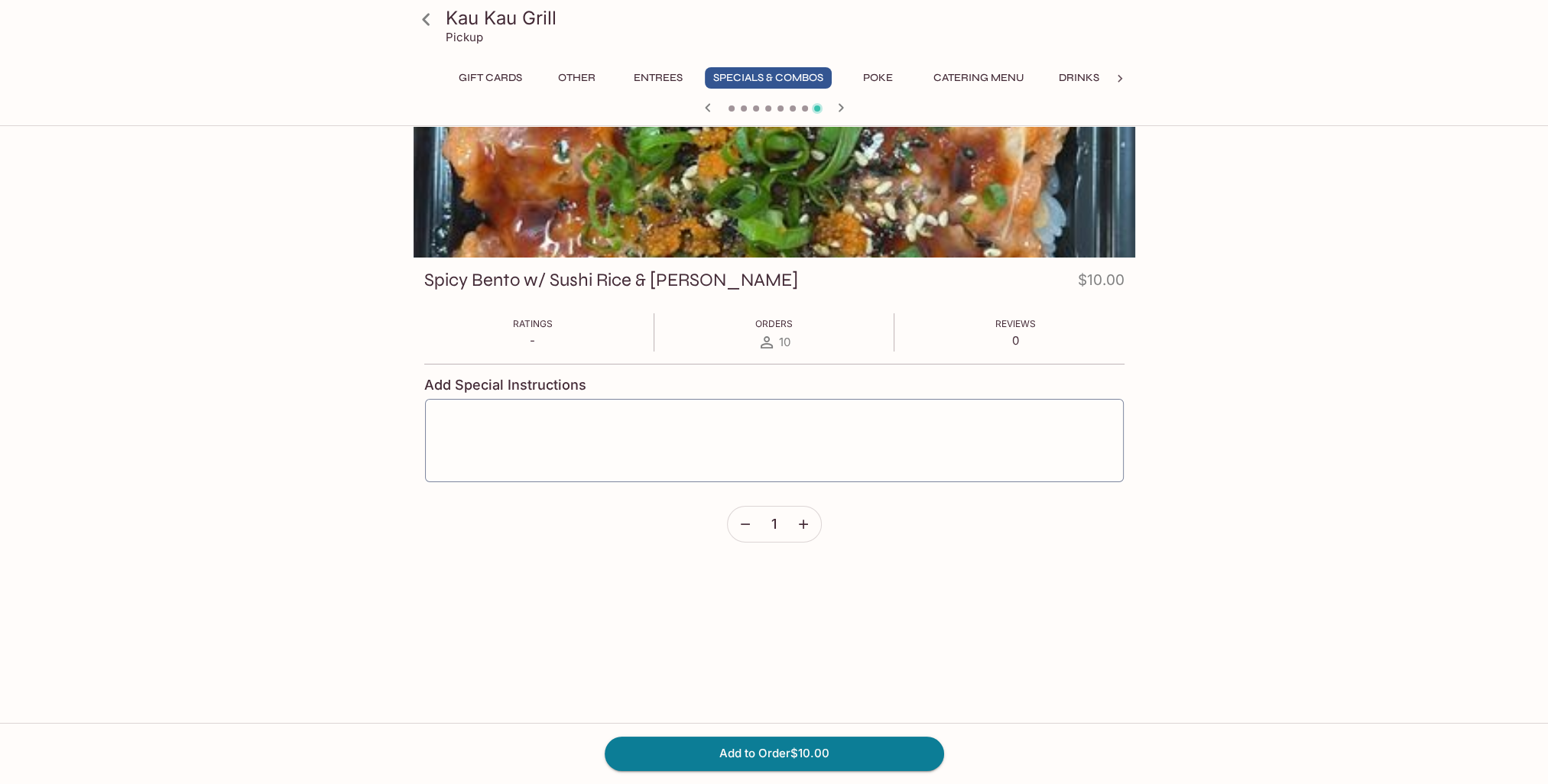
scroll to position [55, 0]
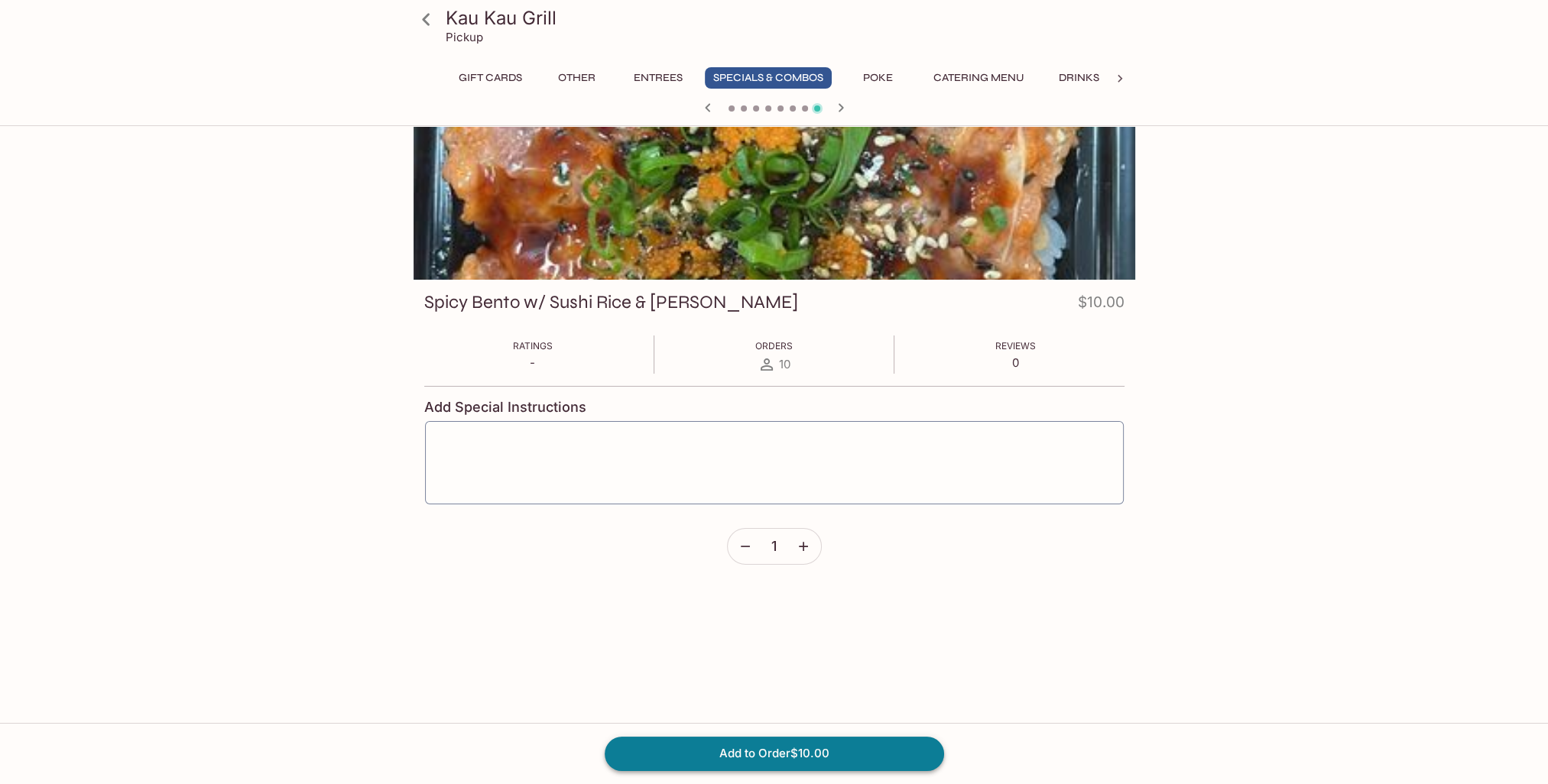
click at [749, 752] on button "Add to Order $10.00" at bounding box center [774, 753] width 339 height 34
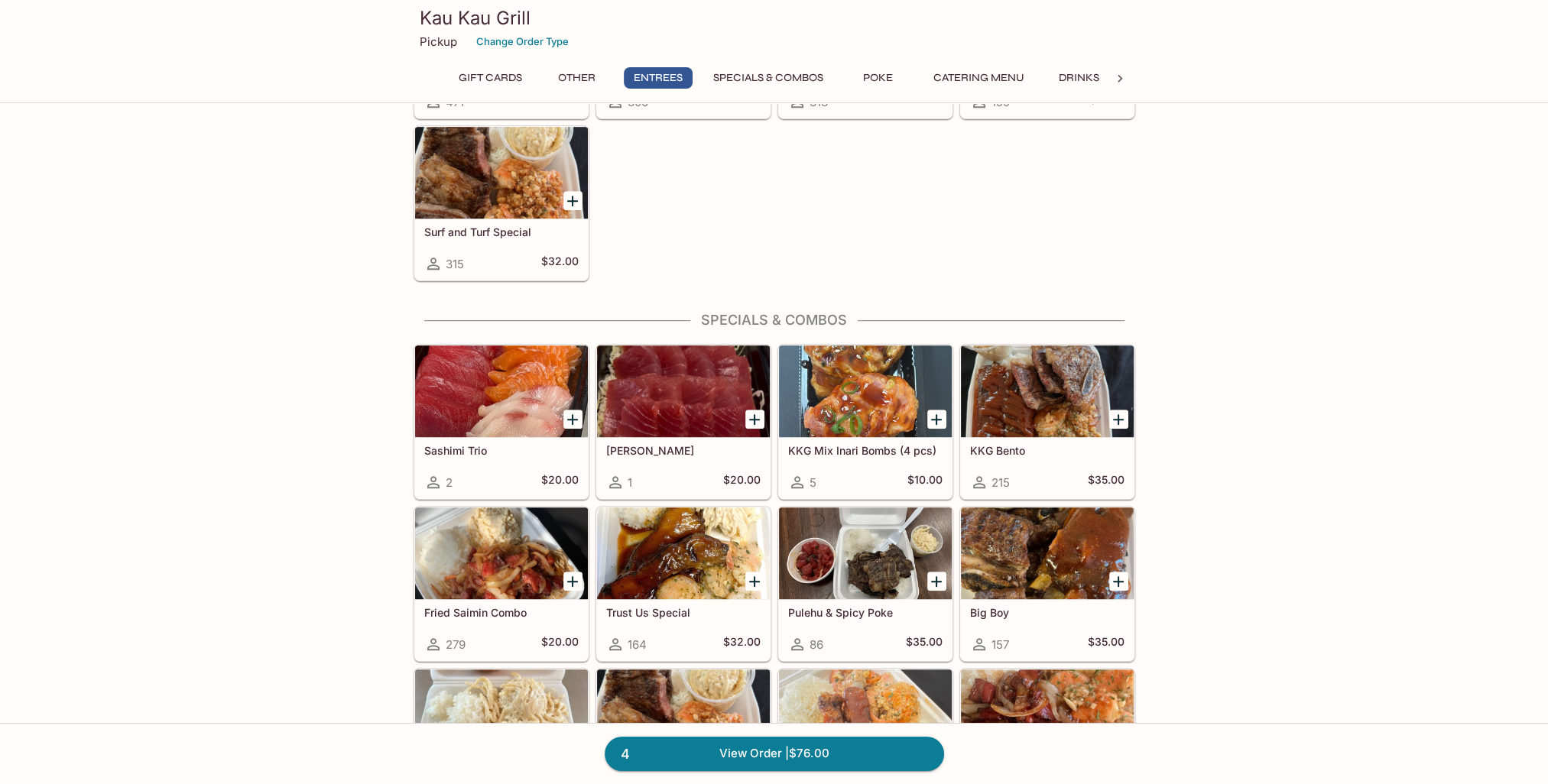
scroll to position [1299, 0]
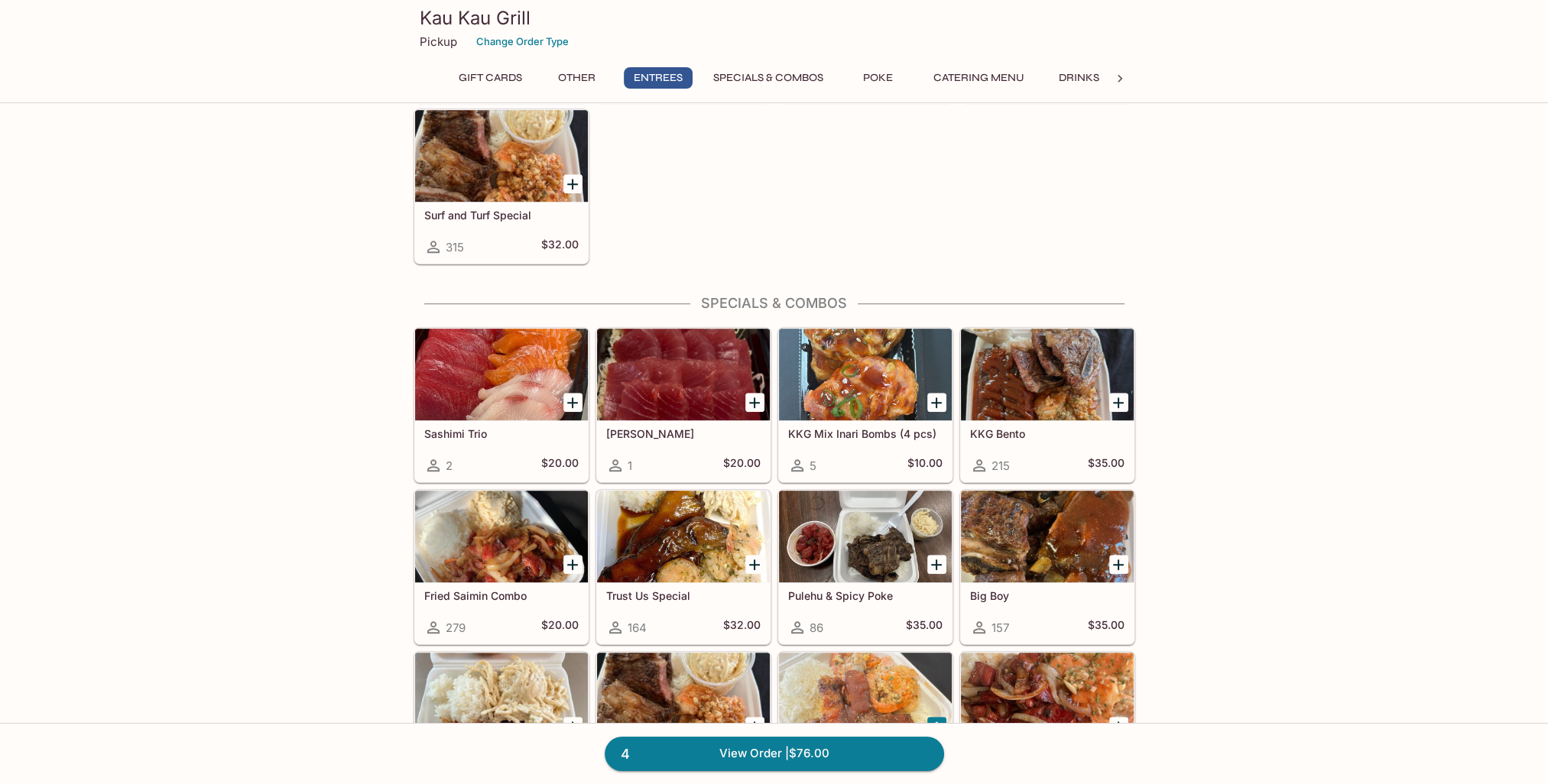
click at [842, 427] on h5 "KKG Mix Inari Bombs (4 pcs)" at bounding box center [866, 434] width 155 height 13
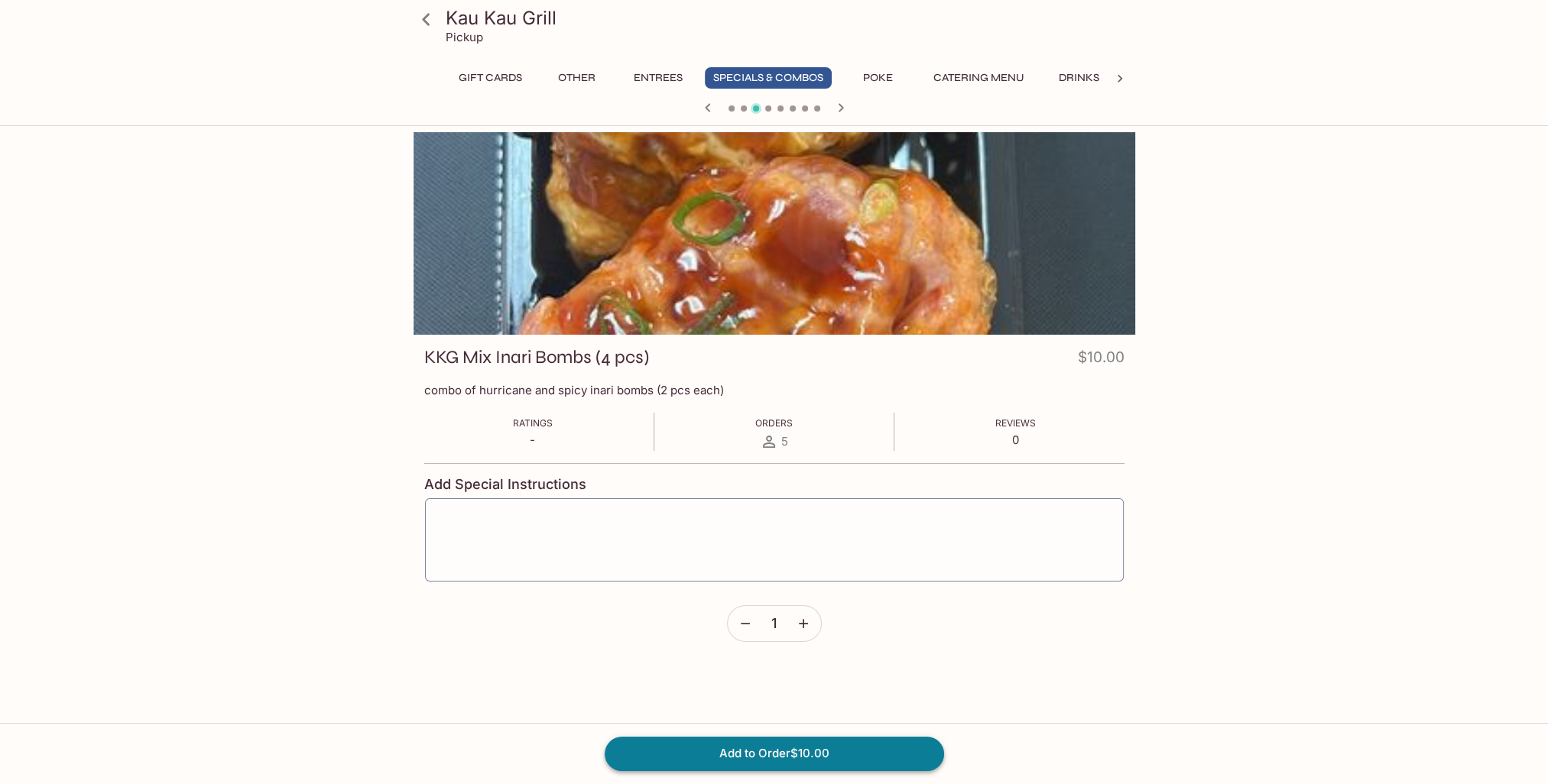
click at [805, 749] on button "Add to Order $10.00" at bounding box center [774, 753] width 339 height 34
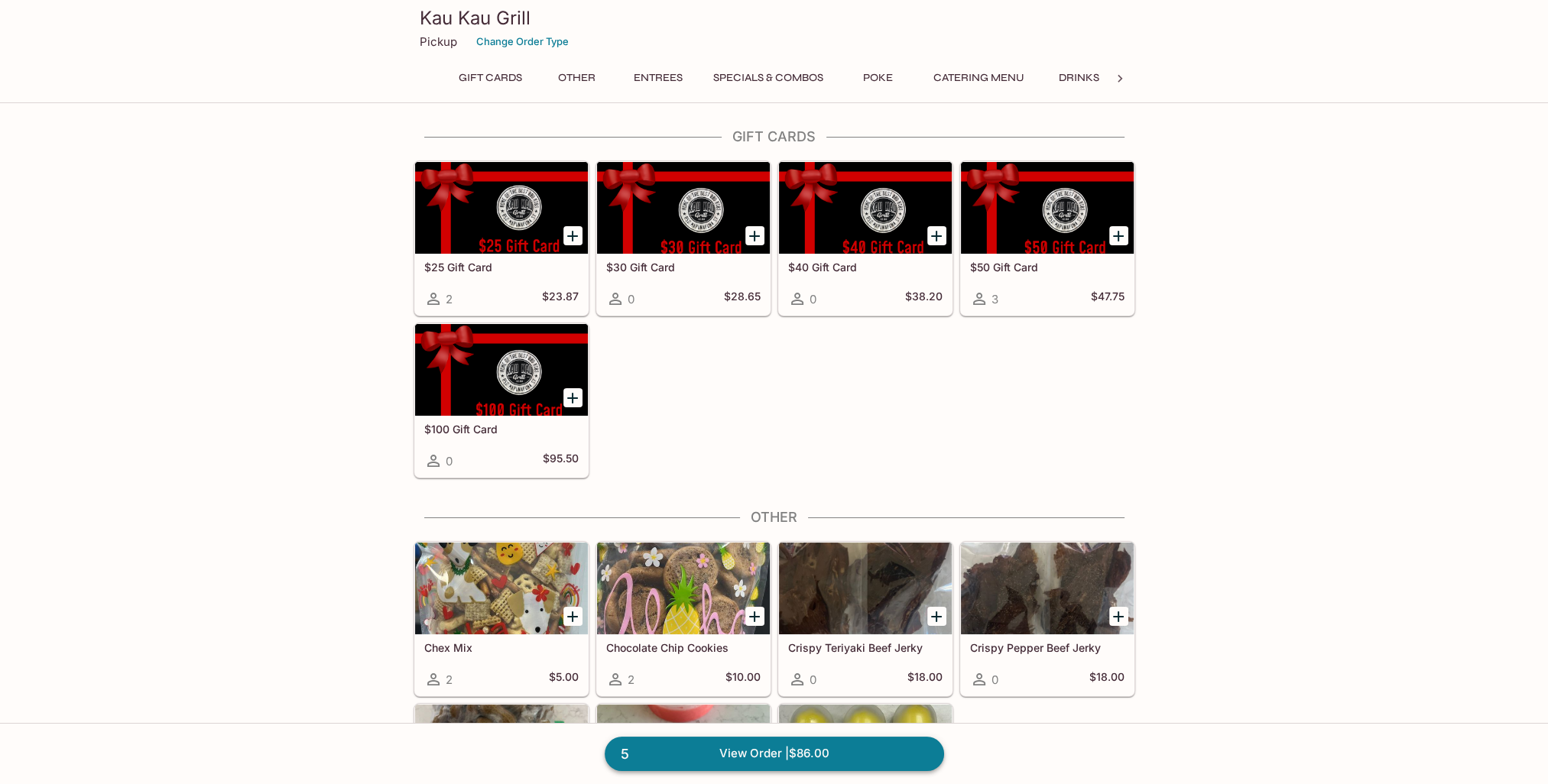
click at [721, 749] on link "5 View Order | $86.00" at bounding box center [774, 753] width 339 height 34
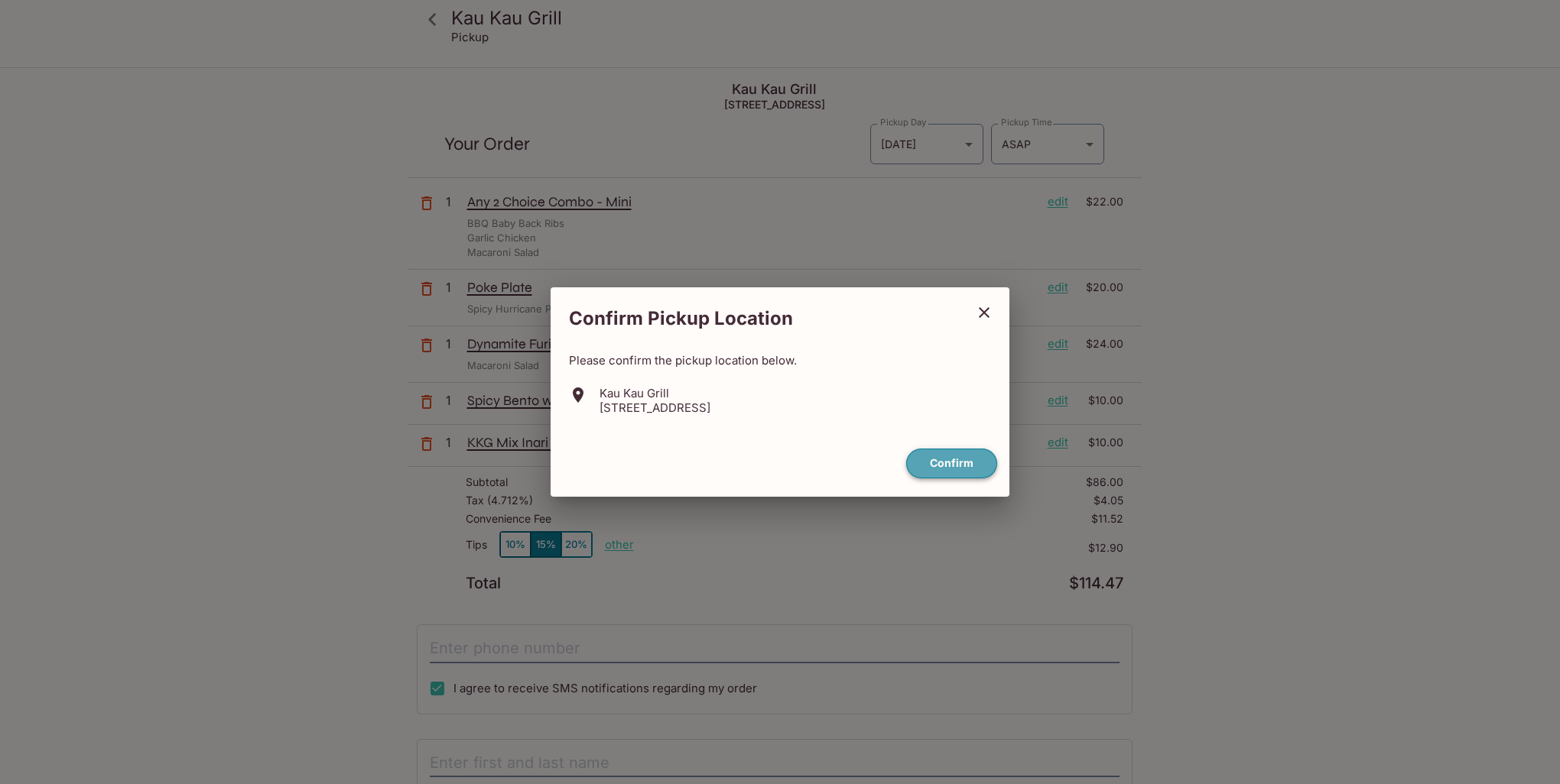
click at [930, 459] on button "Confirm" at bounding box center [951, 464] width 91 height 30
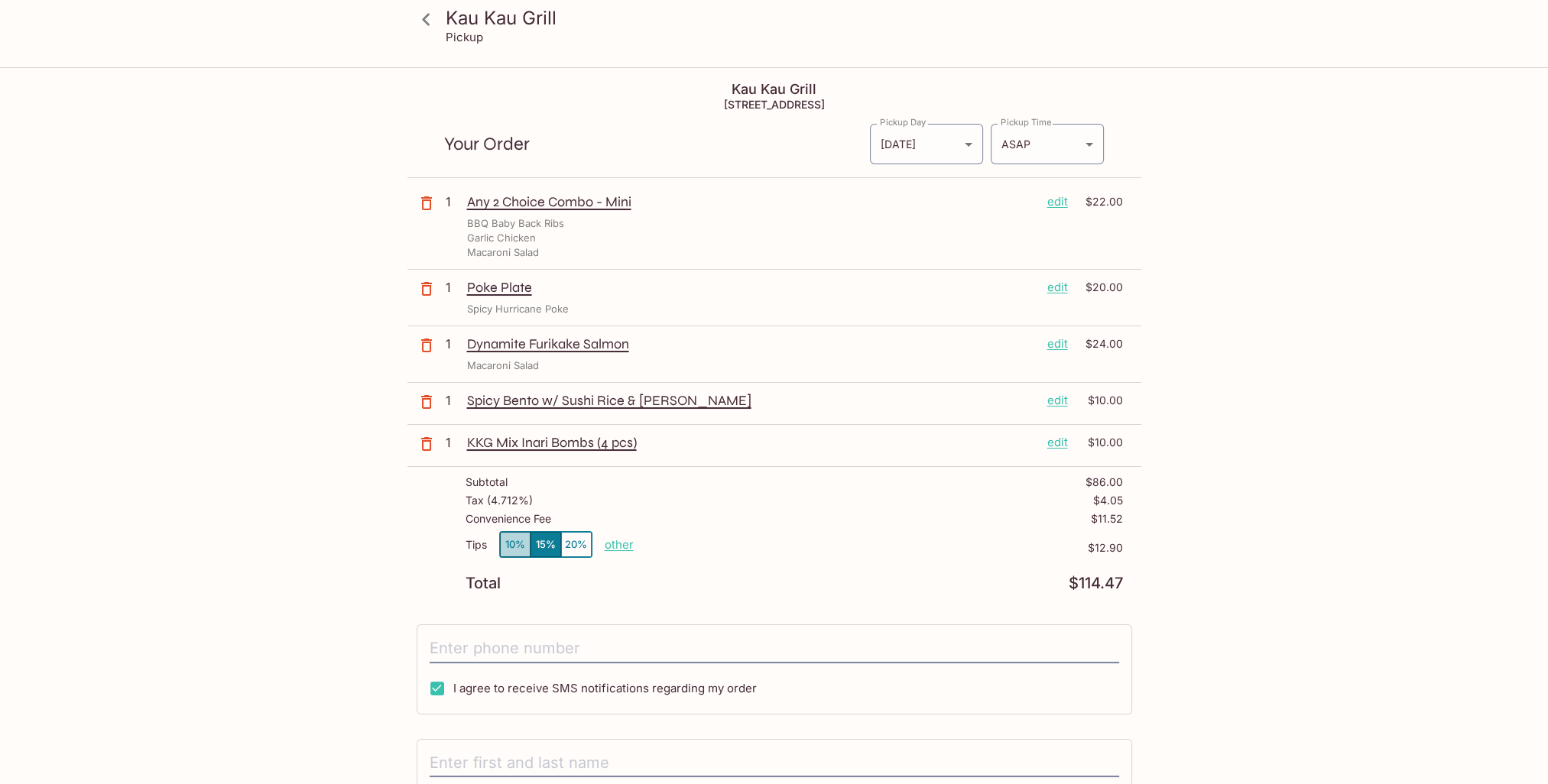
click at [514, 543] on button "10%" at bounding box center [515, 544] width 31 height 25
click at [619, 543] on p "other" at bounding box center [619, 544] width 29 height 14
type input "5.00"
click at [443, 644] on input "tel" at bounding box center [775, 648] width 690 height 29
type input "[PHONE_NUMBER]"
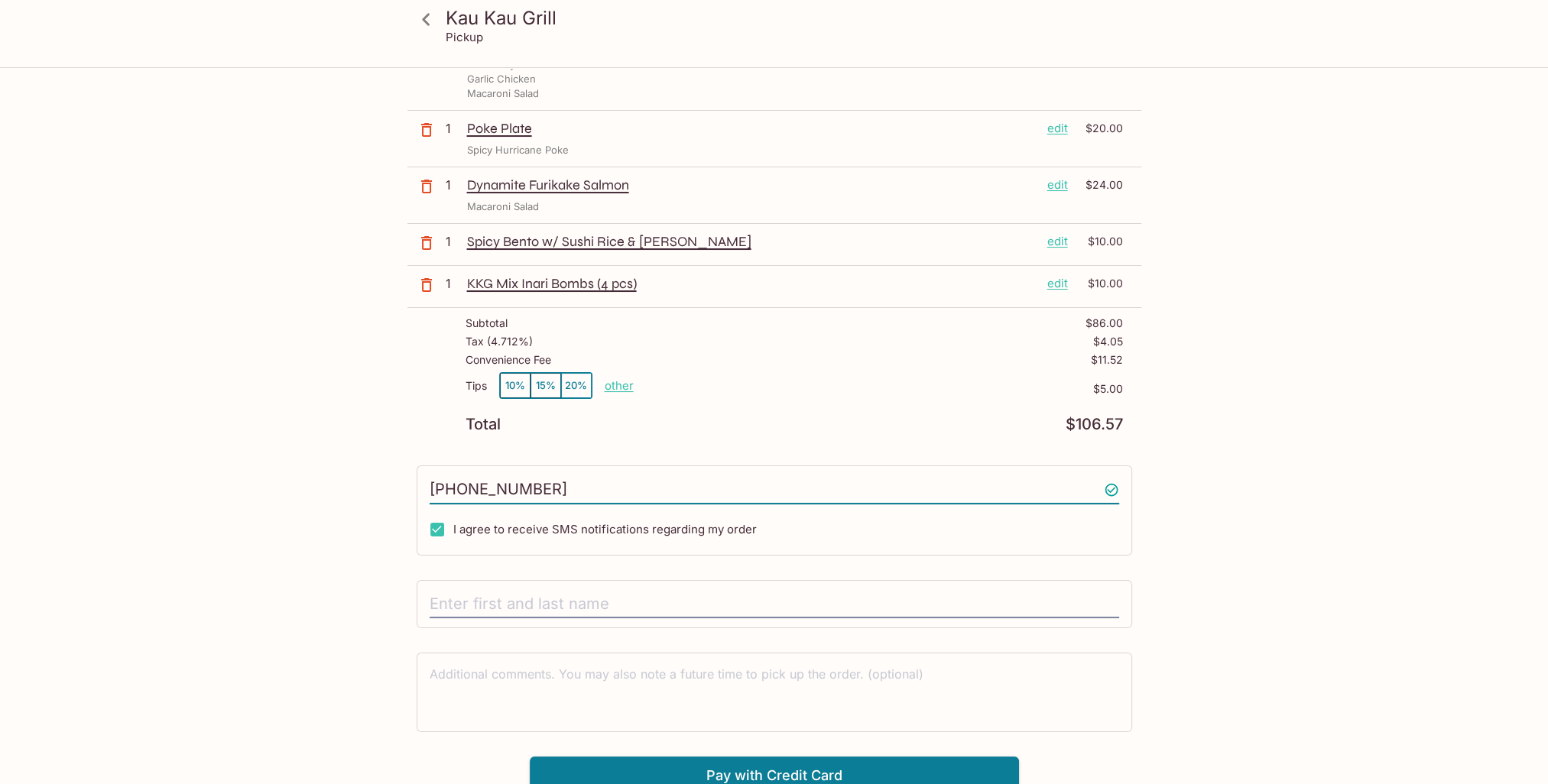
scroll to position [165, 0]
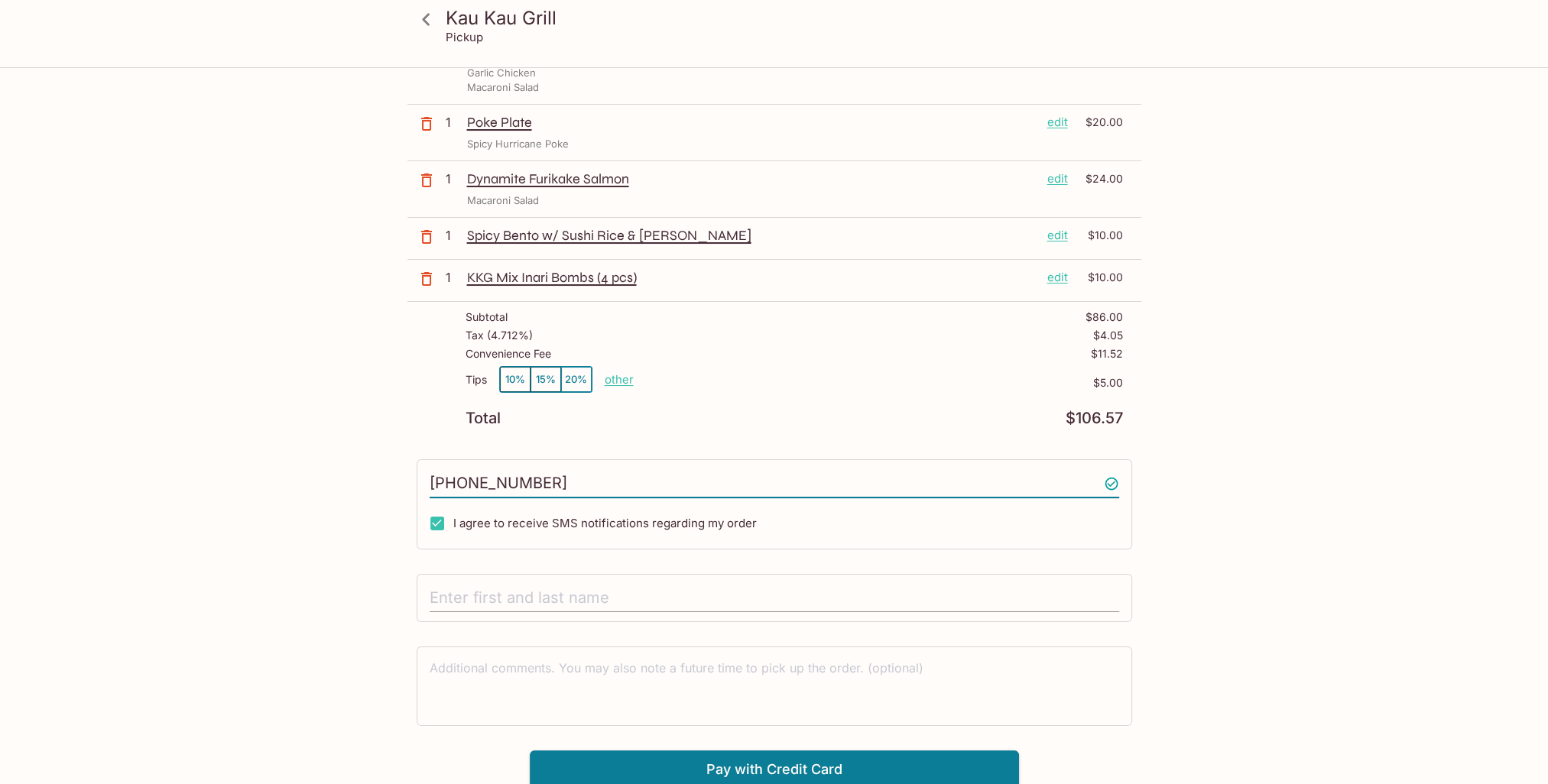
click at [464, 596] on input "text" at bounding box center [775, 598] width 690 height 29
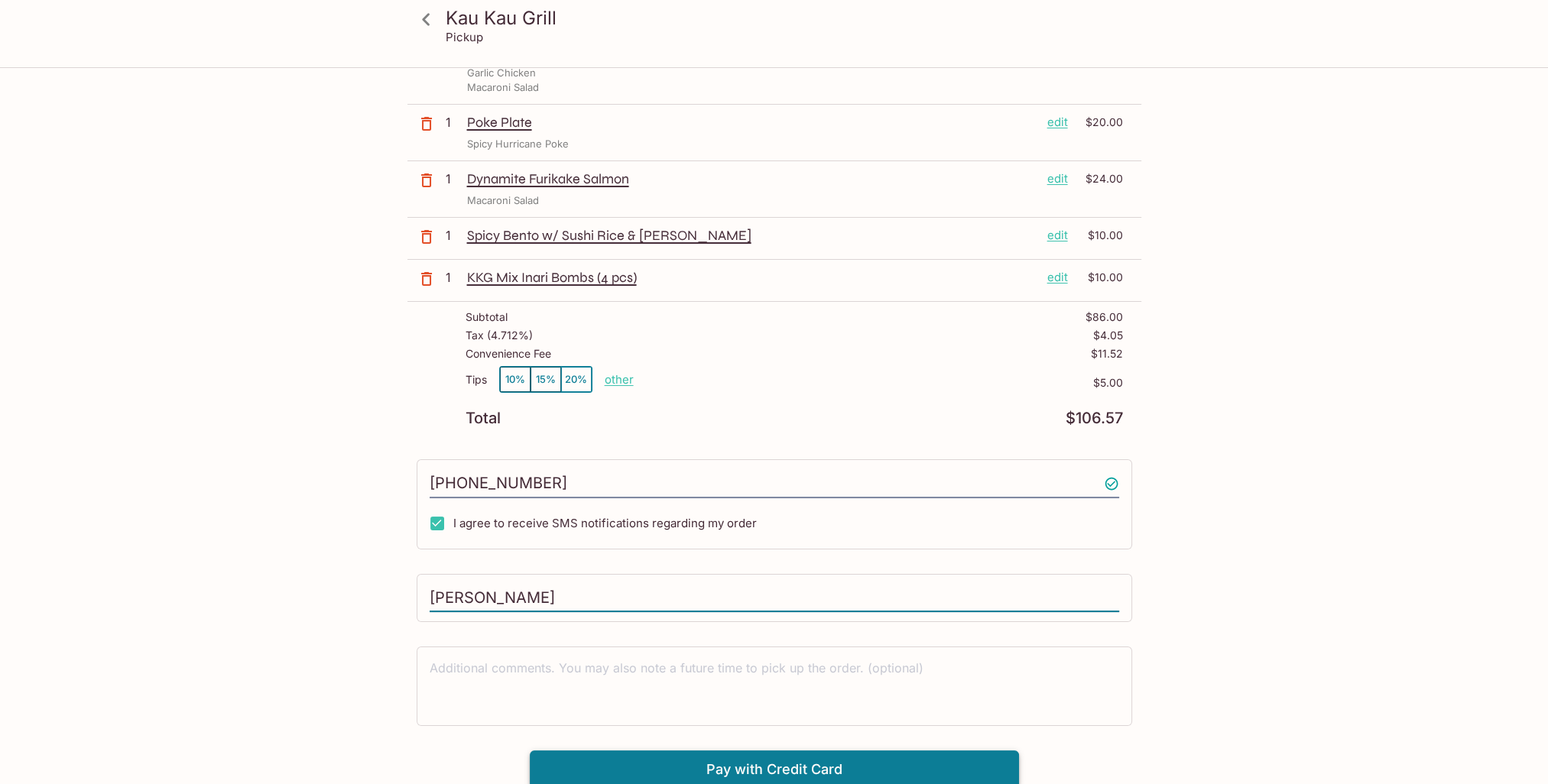
type input "[PERSON_NAME]"
click at [734, 767] on button "Pay with Credit Card" at bounding box center [774, 769] width 489 height 38
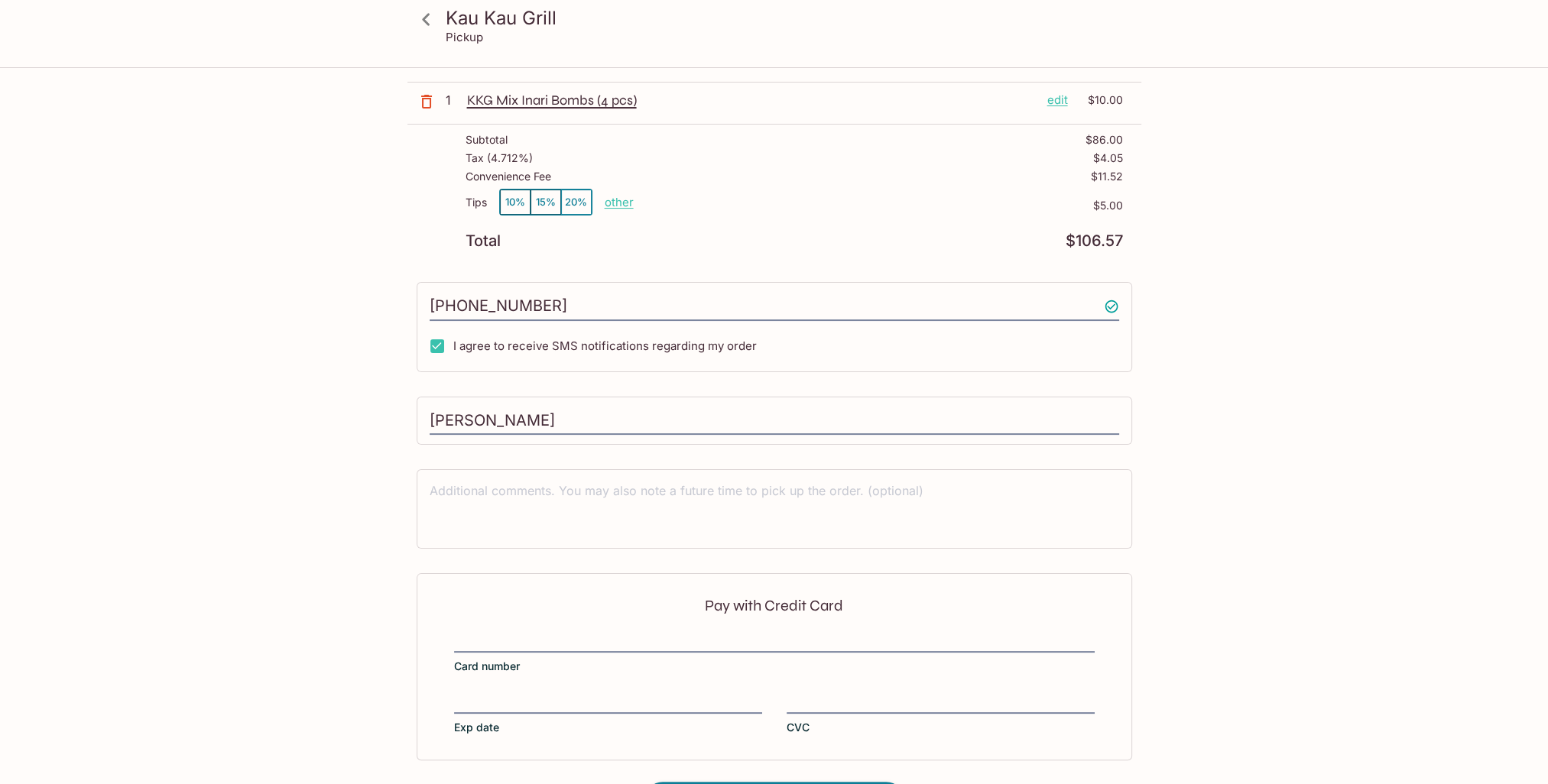
scroll to position [394, 0]
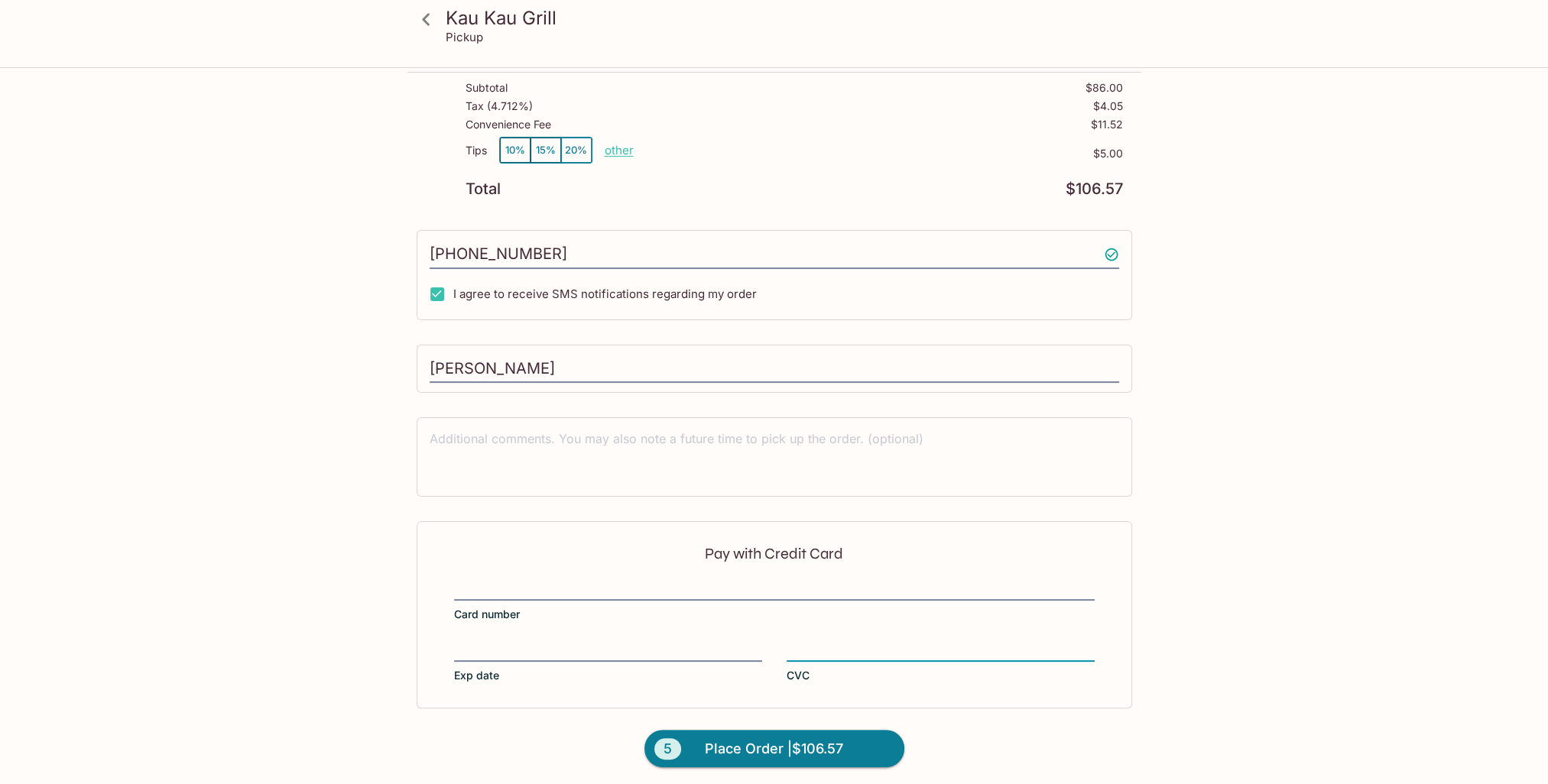
click at [746, 741] on span "Place Order | $106.57" at bounding box center [773, 749] width 138 height 24
